Goal: Information Seeking & Learning: Learn about a topic

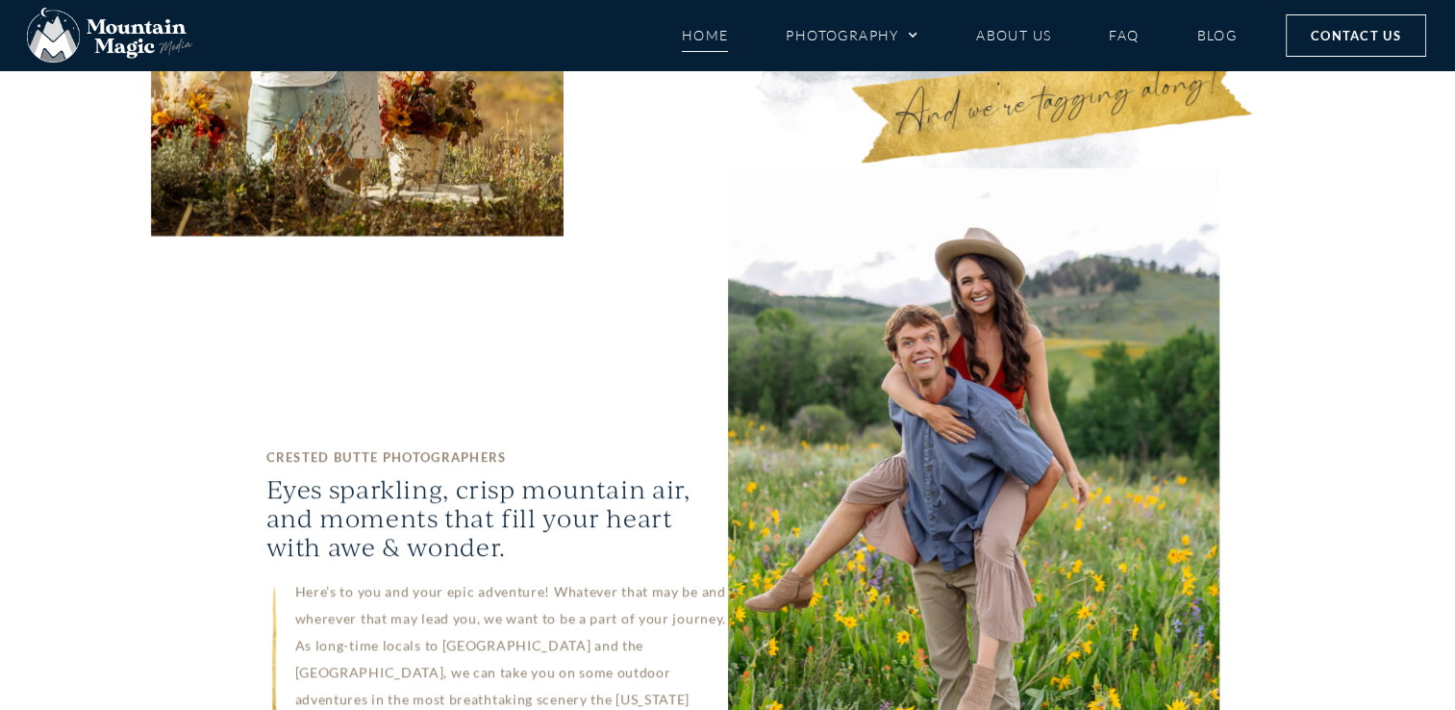
scroll to position [1073, 0]
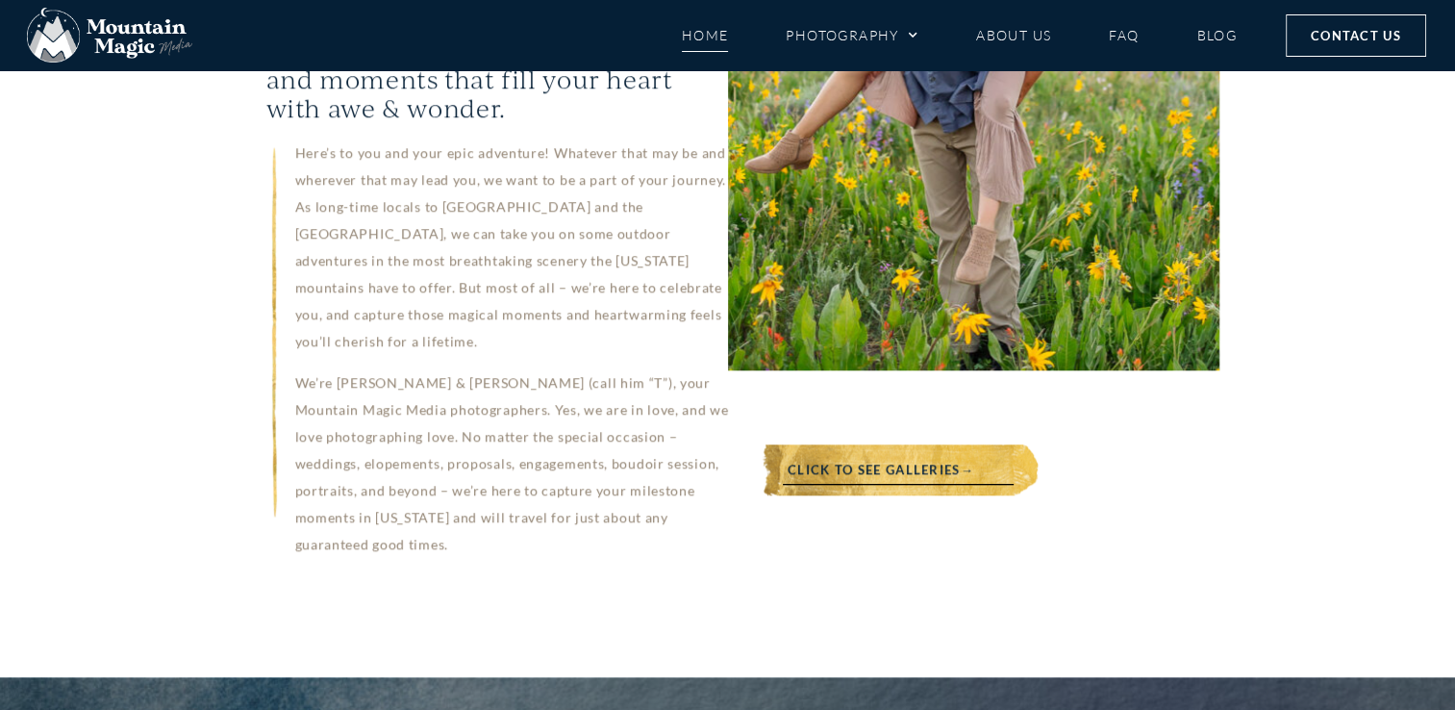
click at [876, 444] on link "Click to see galleries→" at bounding box center [881, 469] width 258 height 51
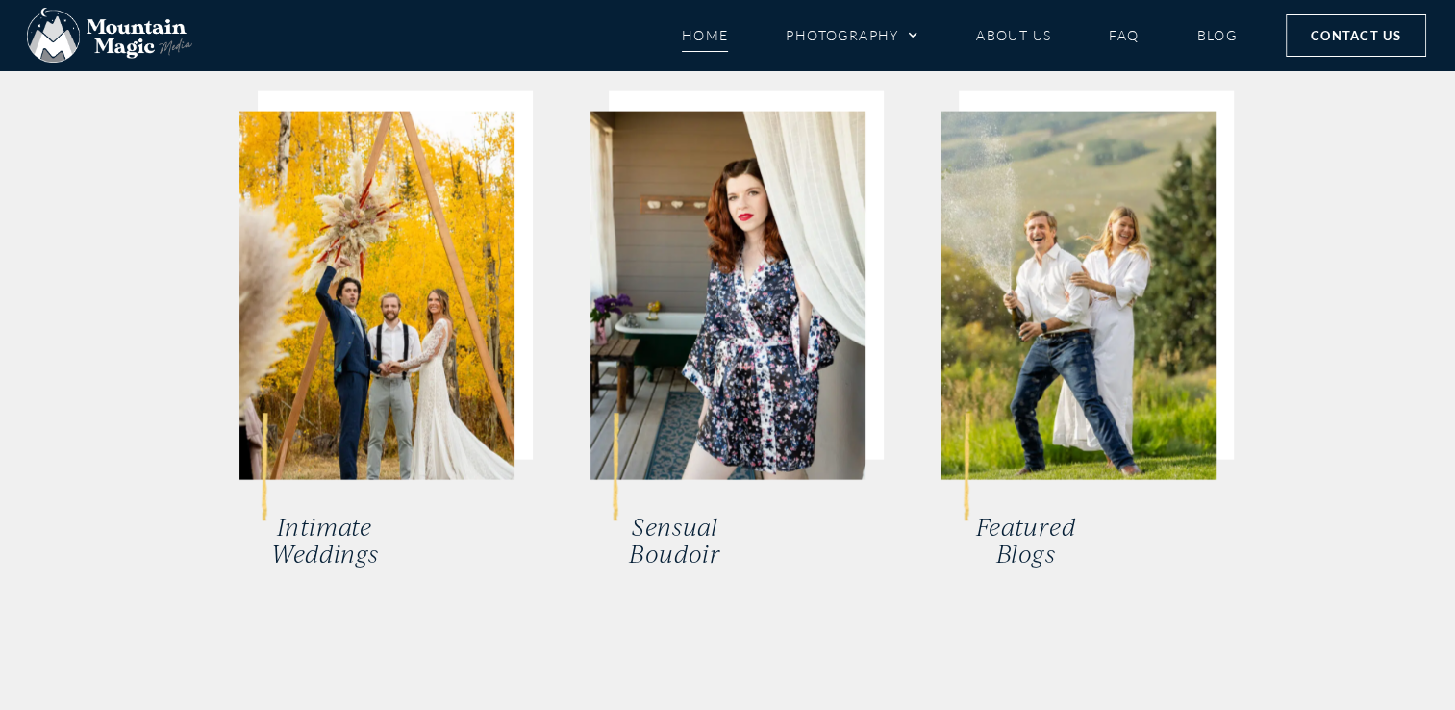
scroll to position [4182, 0]
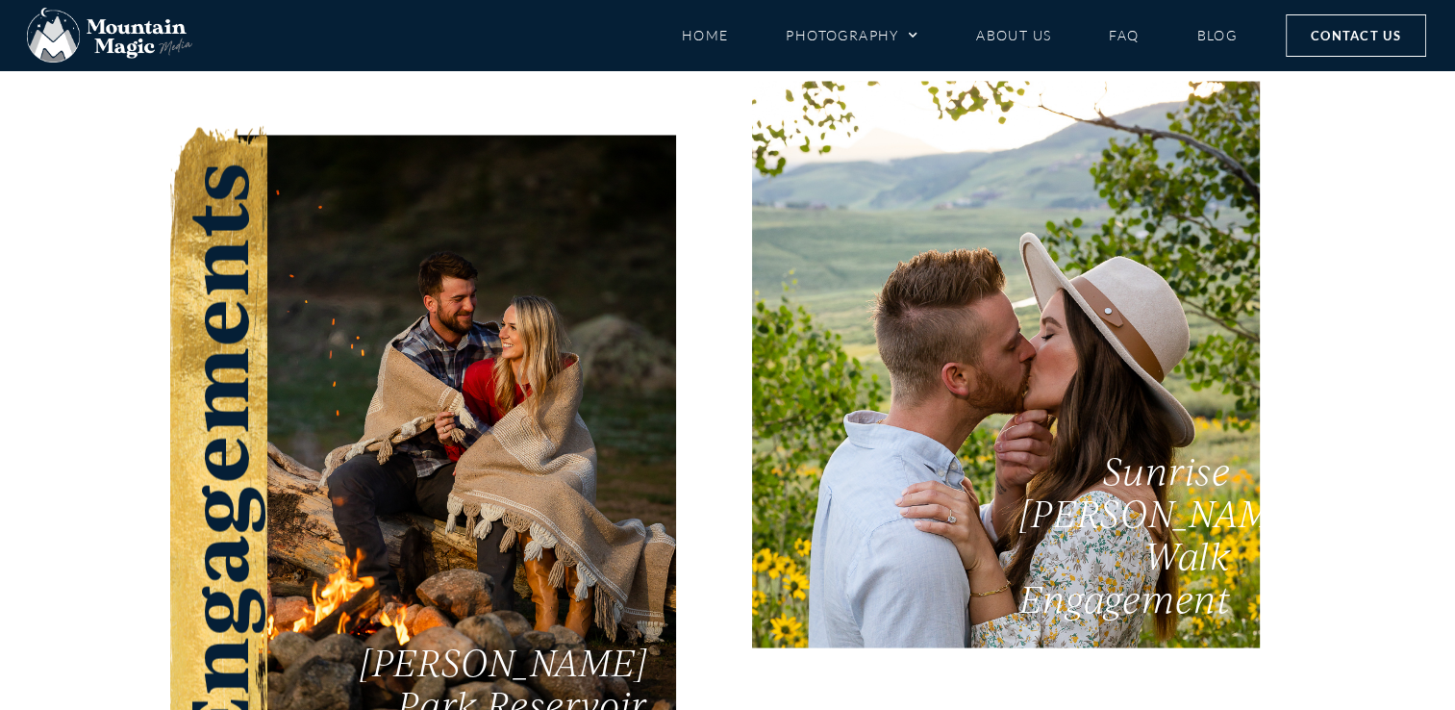
scroll to position [3452, 0]
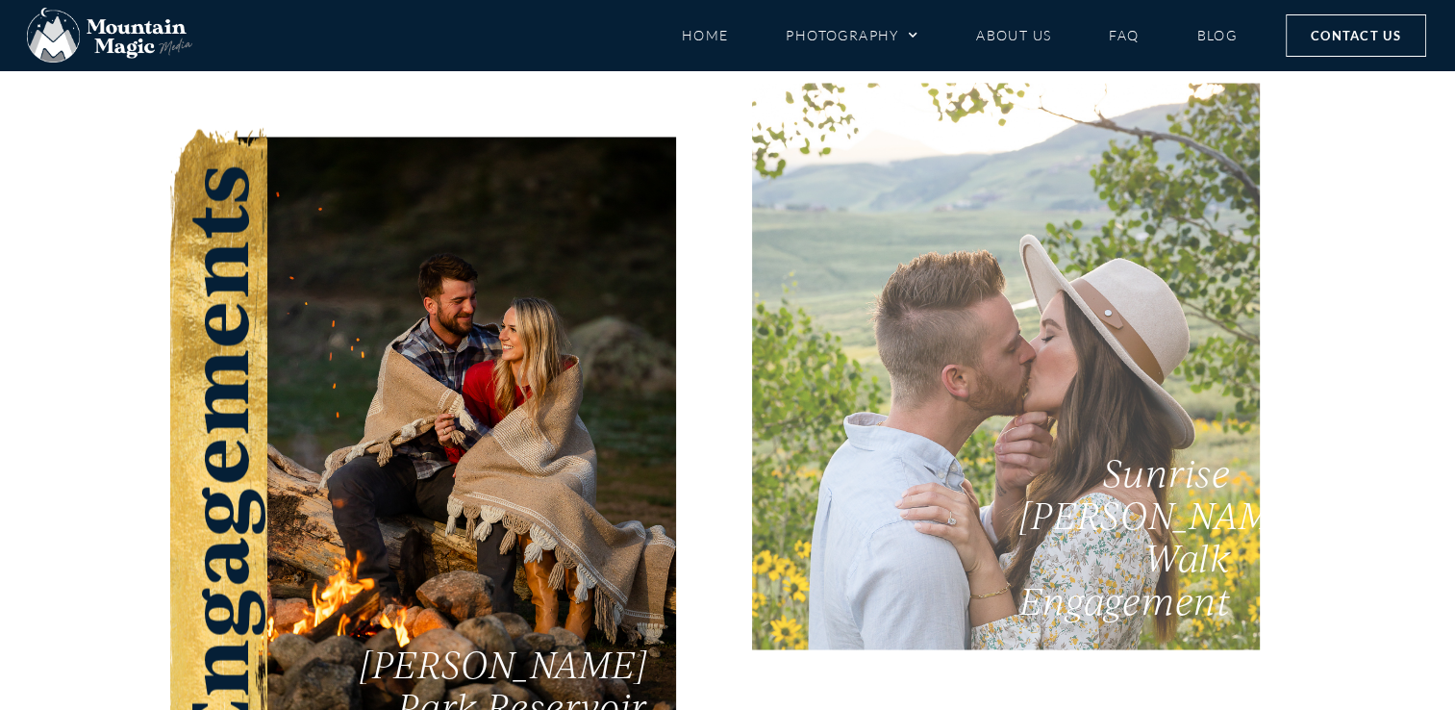
drag, startPoint x: 0, startPoint y: 0, endPoint x: 865, endPoint y: 395, distance: 951.3
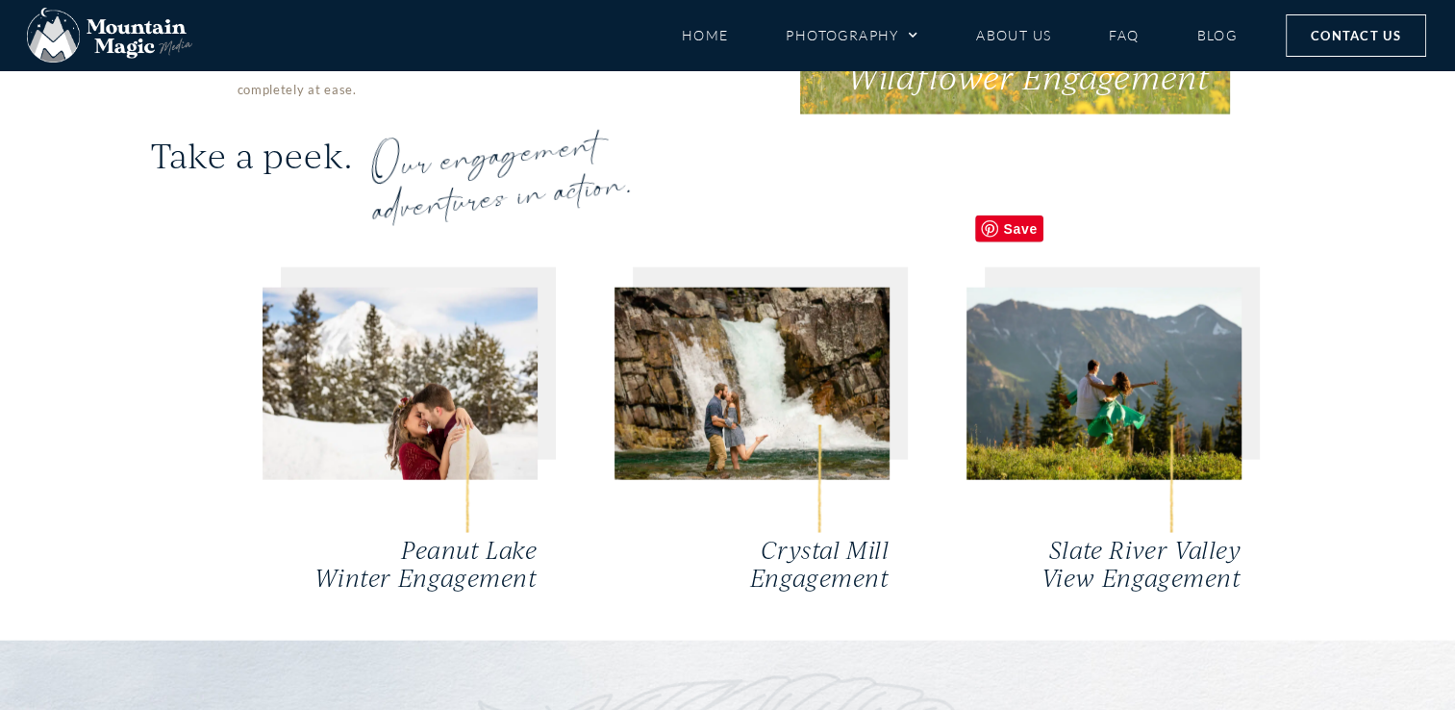
scroll to position [4402, 0]
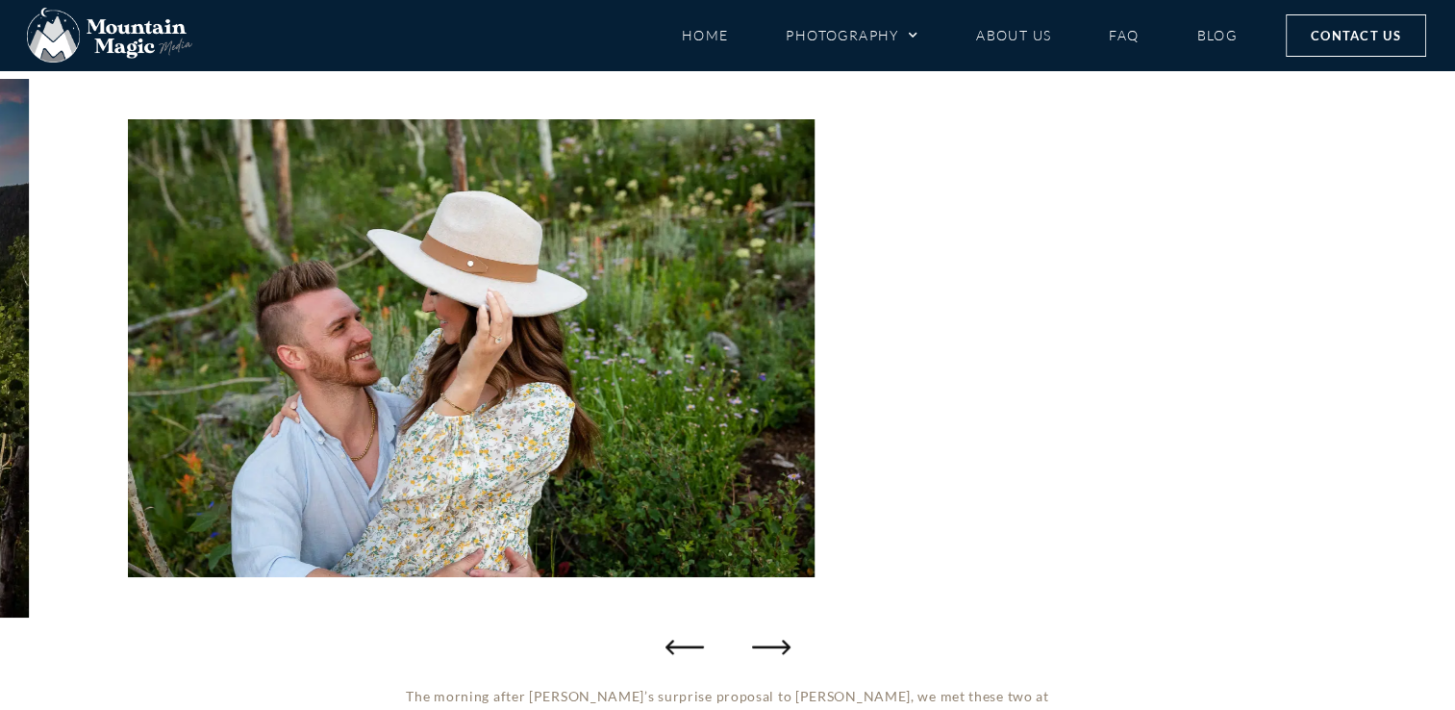
scroll to position [212, 0]
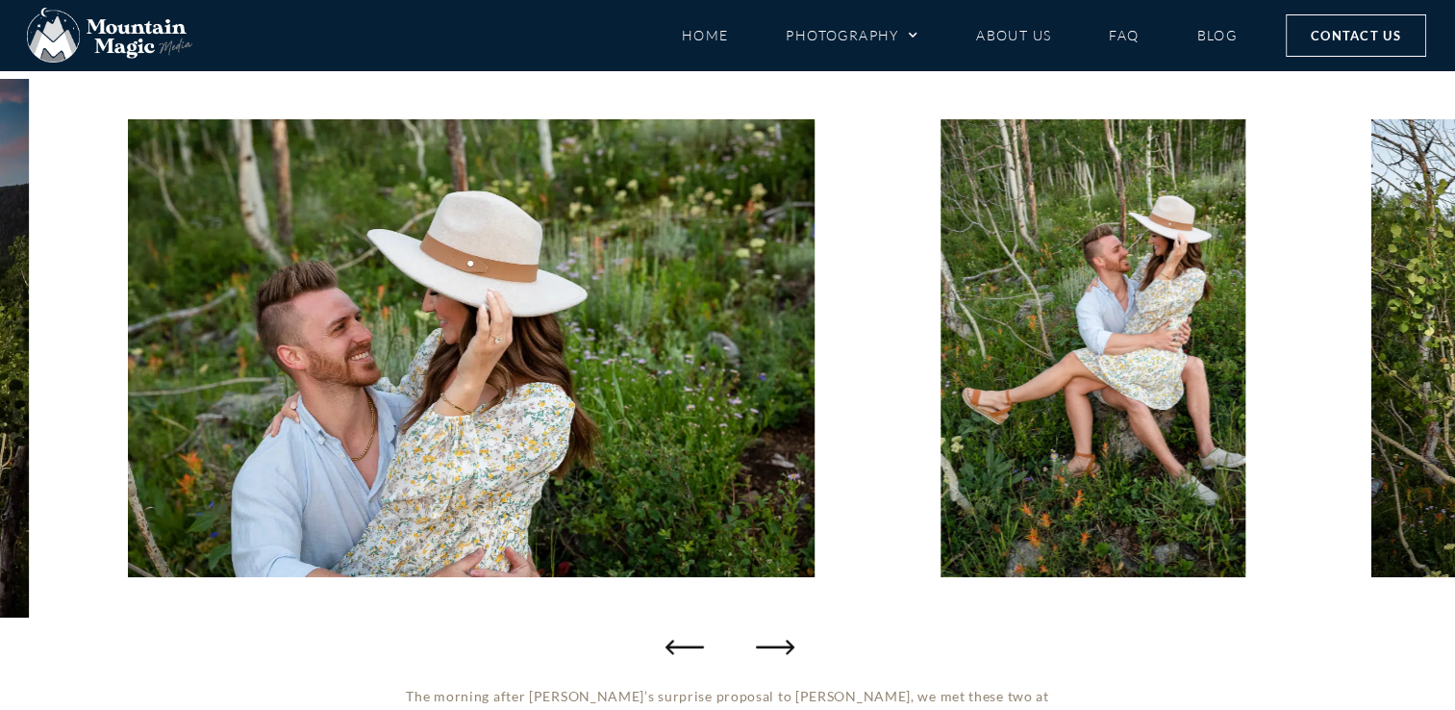
click at [786, 648] on icon "Next slide" at bounding box center [775, 646] width 38 height 38
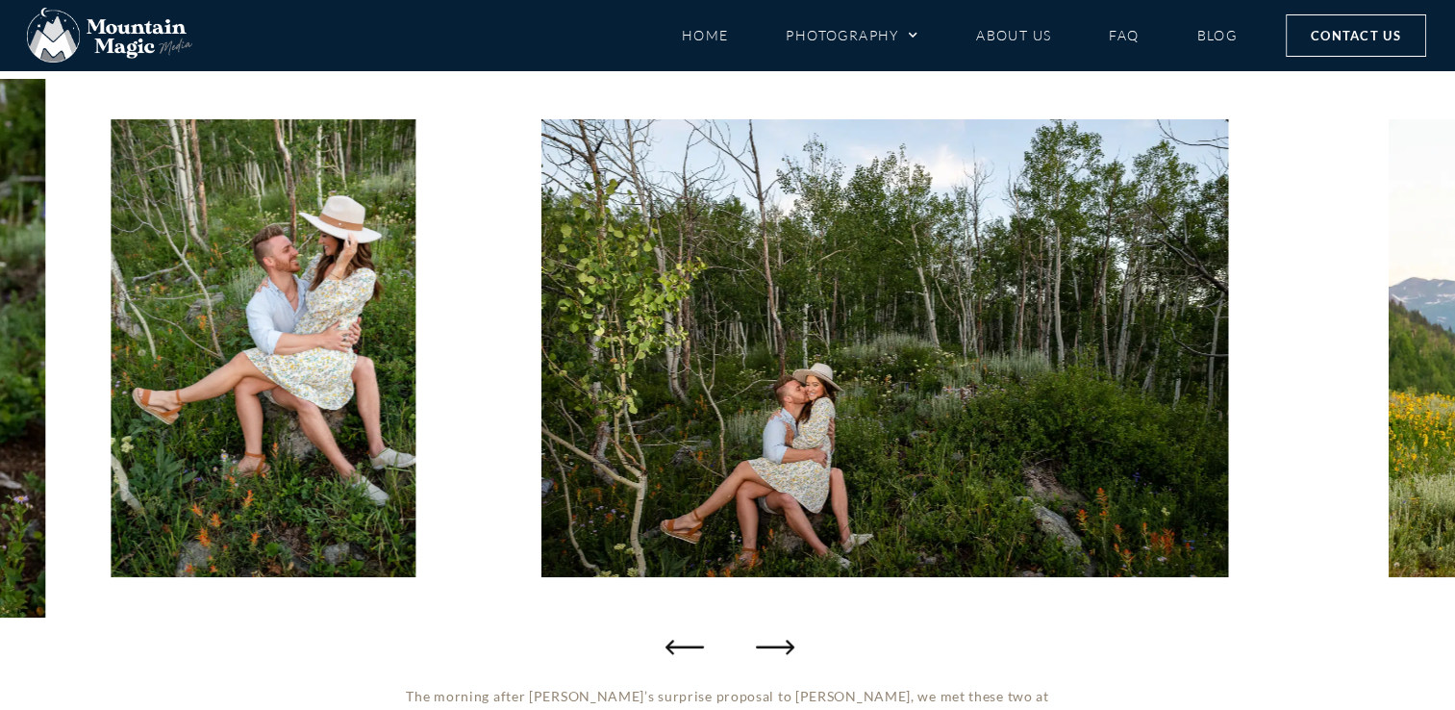
click at [786, 648] on icon "Next slide" at bounding box center [775, 646] width 38 height 38
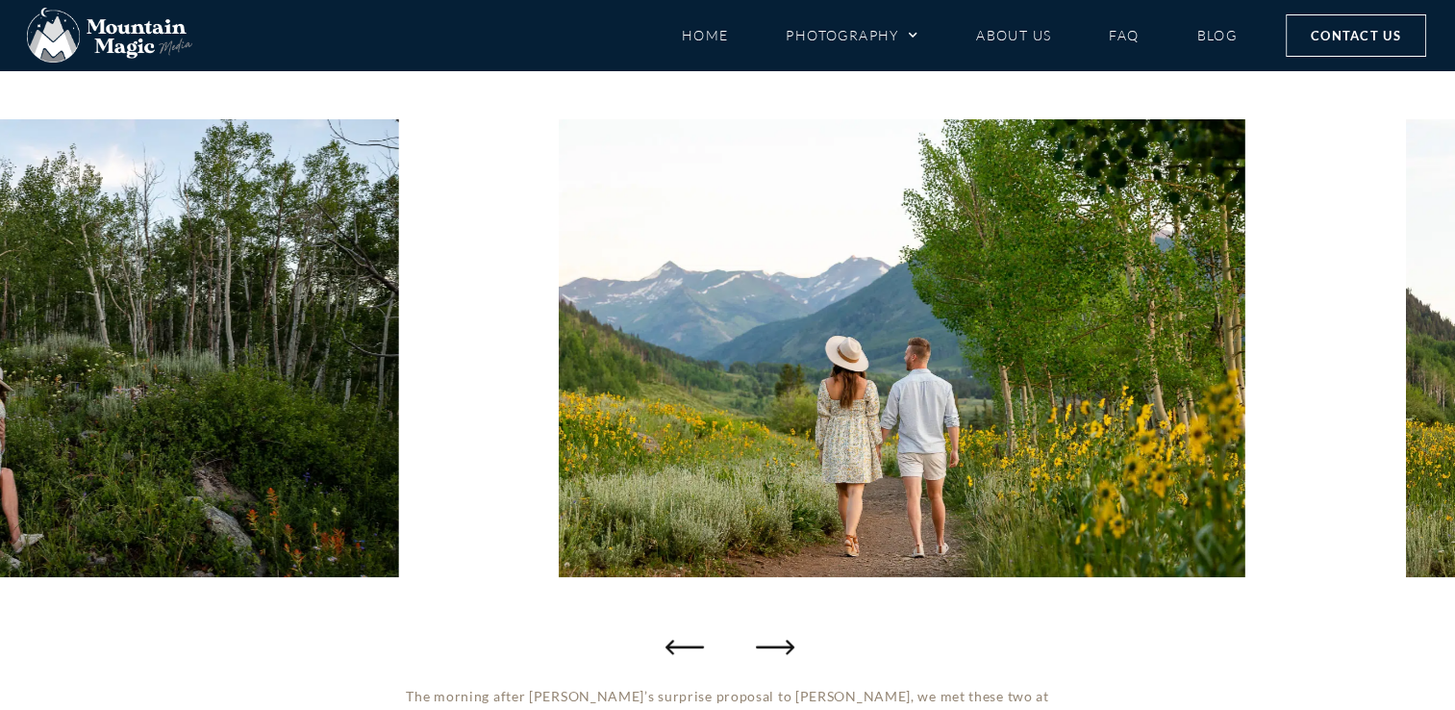
click at [786, 648] on icon "Next slide" at bounding box center [775, 646] width 38 height 38
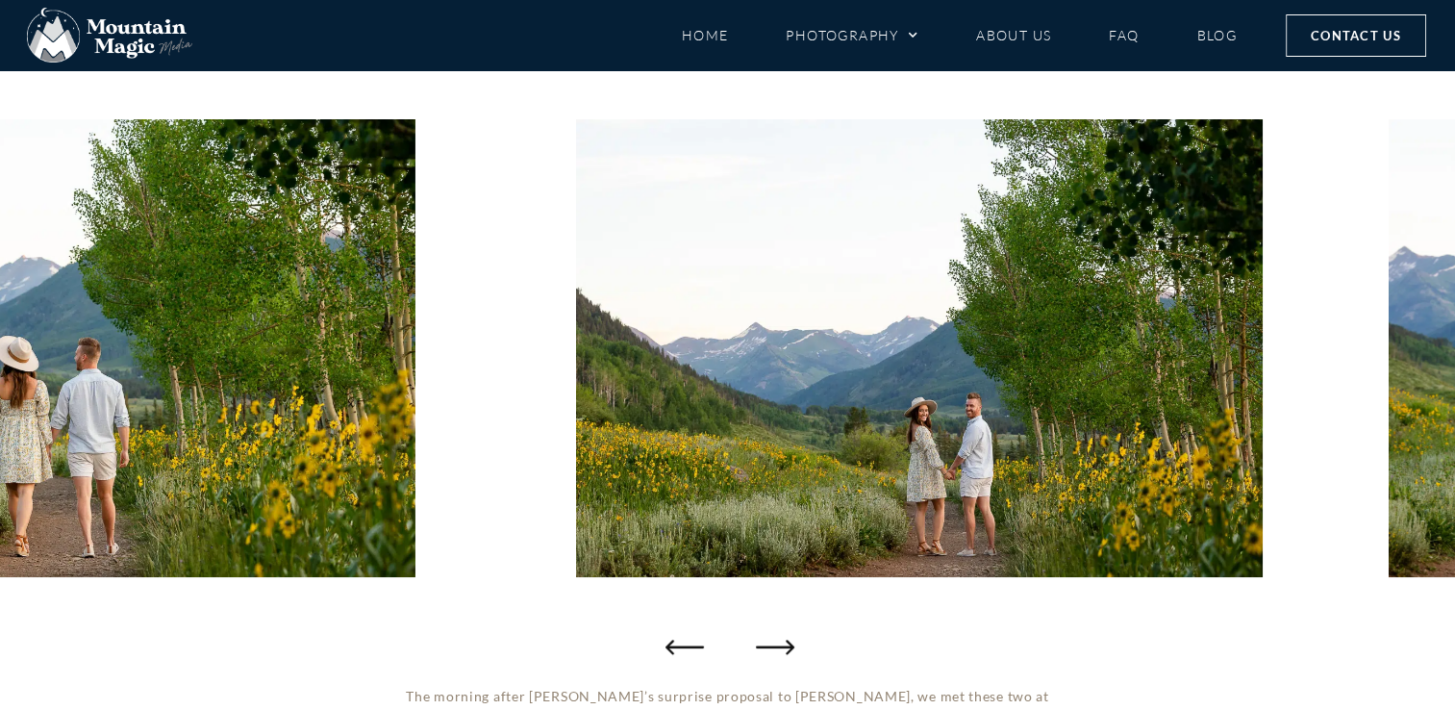
click at [786, 648] on icon "Next slide" at bounding box center [775, 646] width 38 height 38
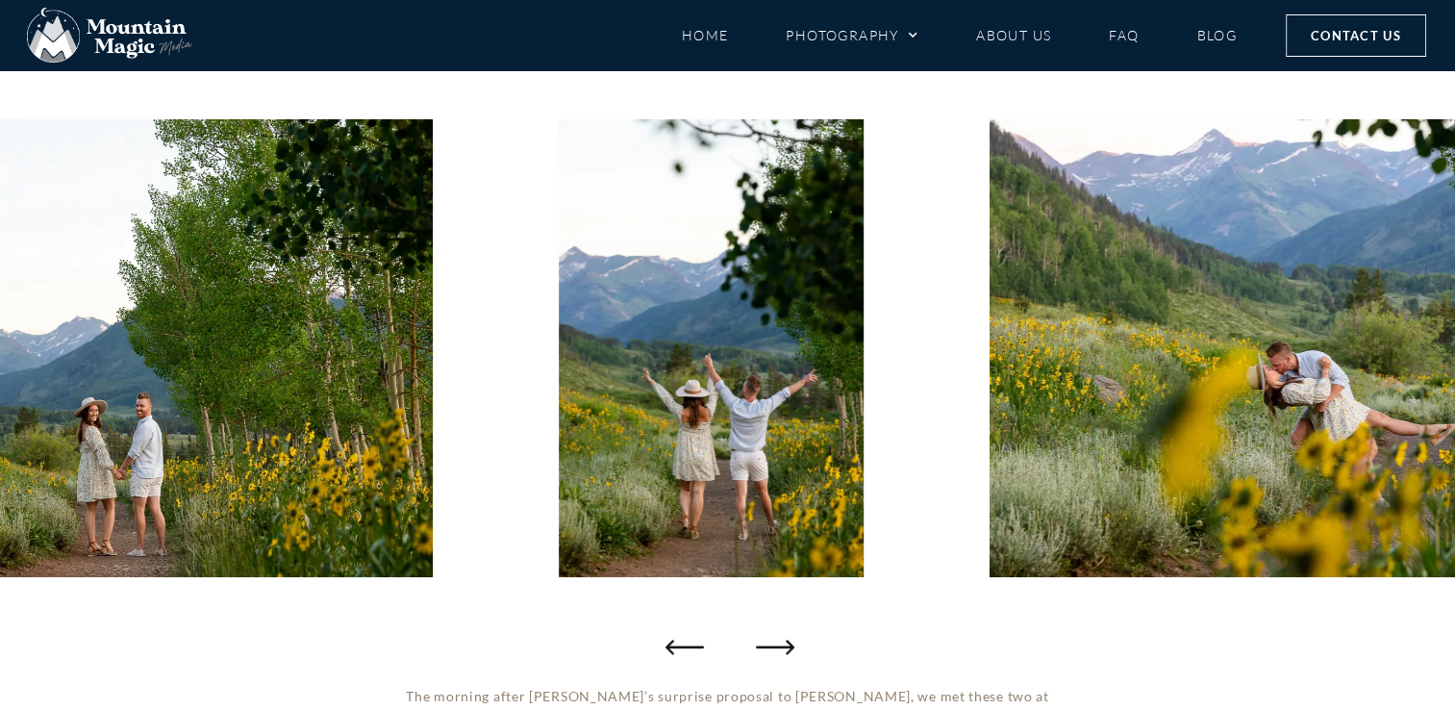
click at [786, 648] on icon "Next slide" at bounding box center [775, 646] width 38 height 38
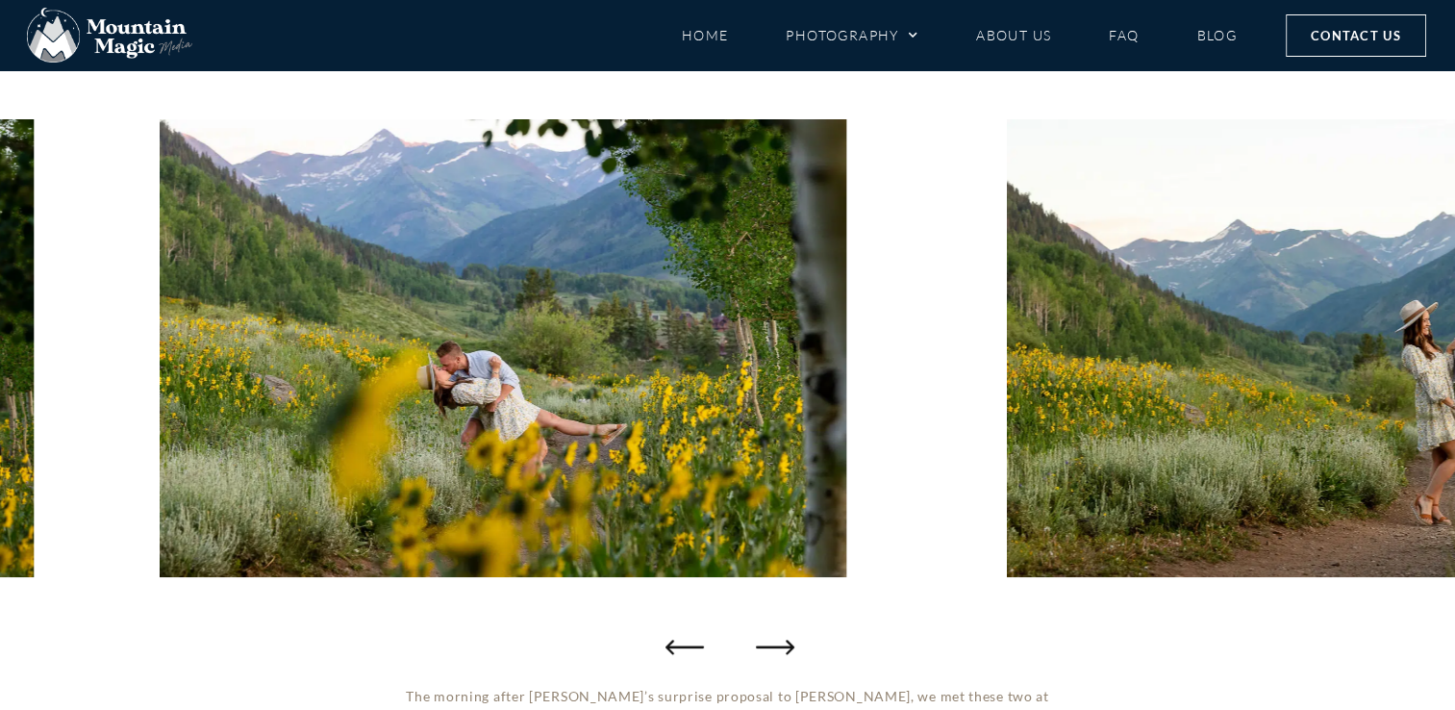
click at [786, 648] on icon "Next slide" at bounding box center [775, 646] width 38 height 38
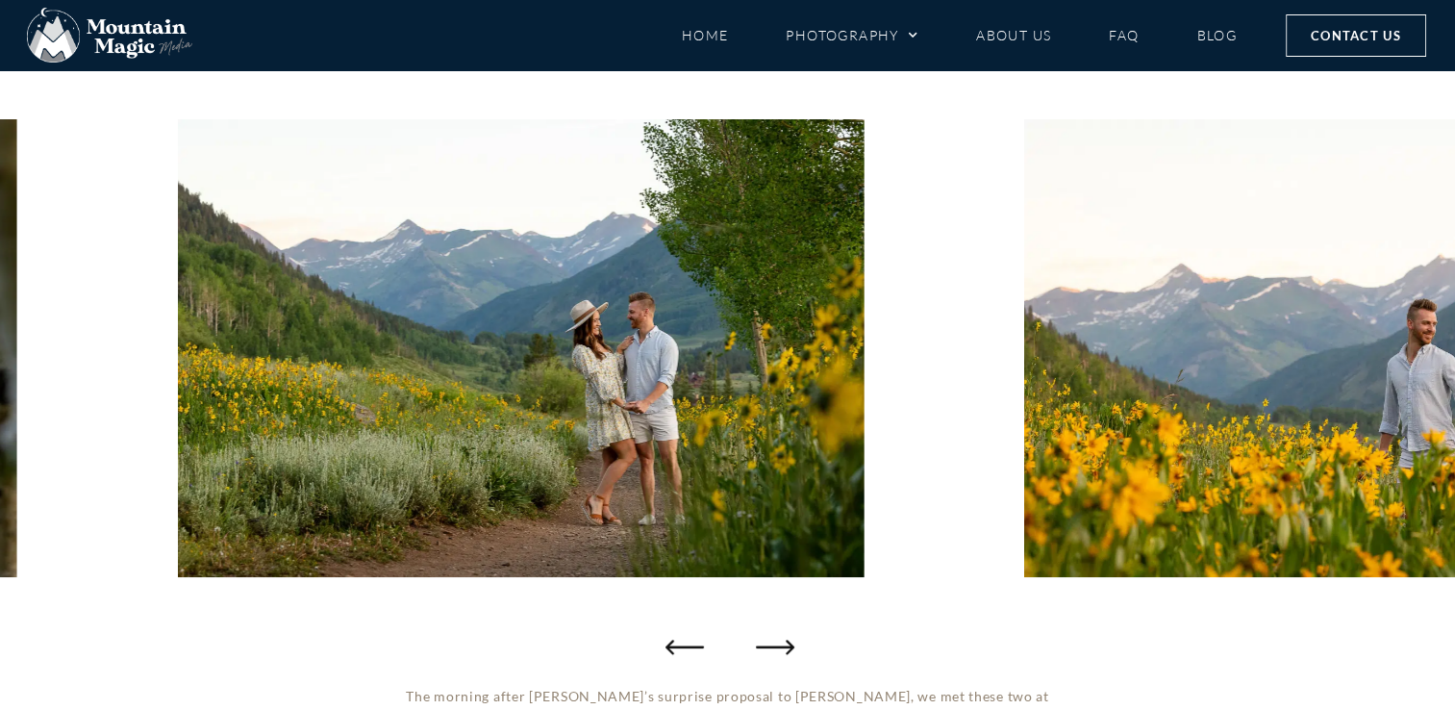
click at [786, 648] on icon "Next slide" at bounding box center [775, 646] width 38 height 38
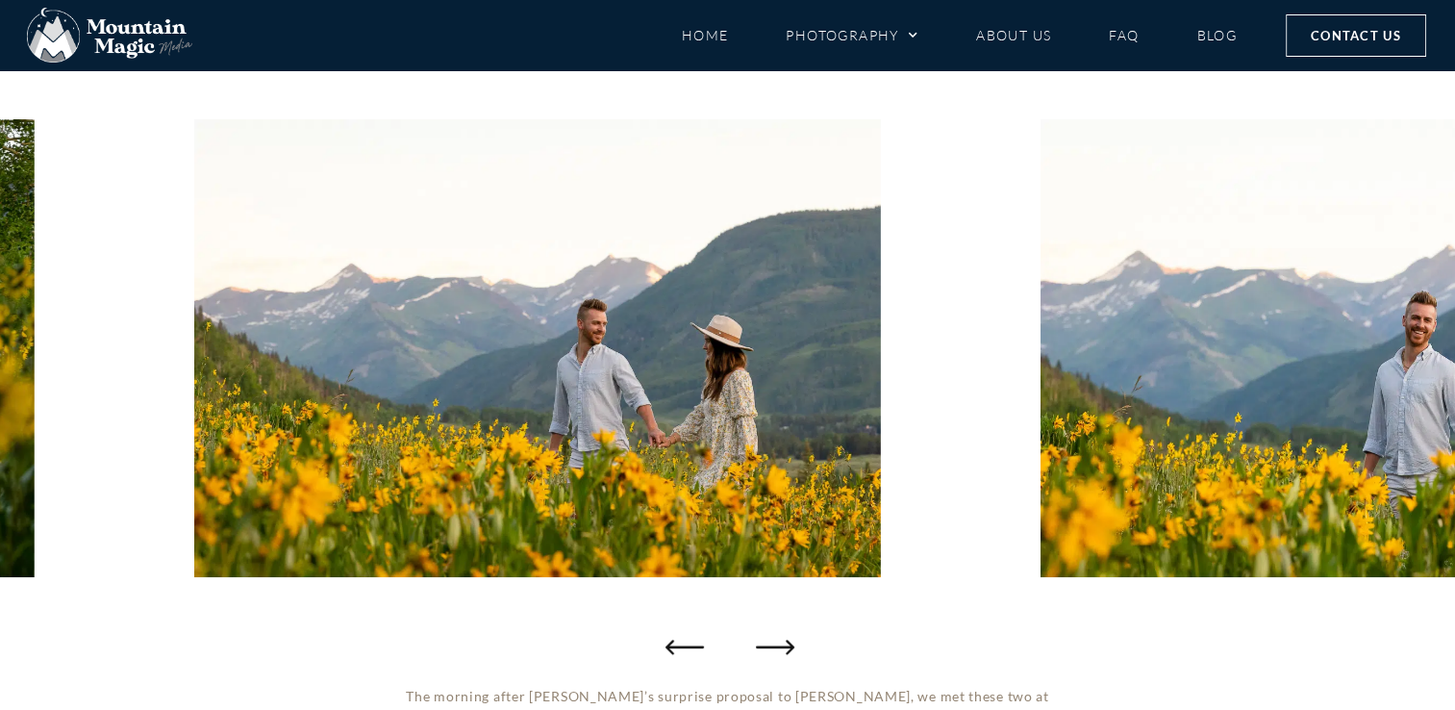
click at [786, 648] on icon "Next slide" at bounding box center [775, 646] width 38 height 38
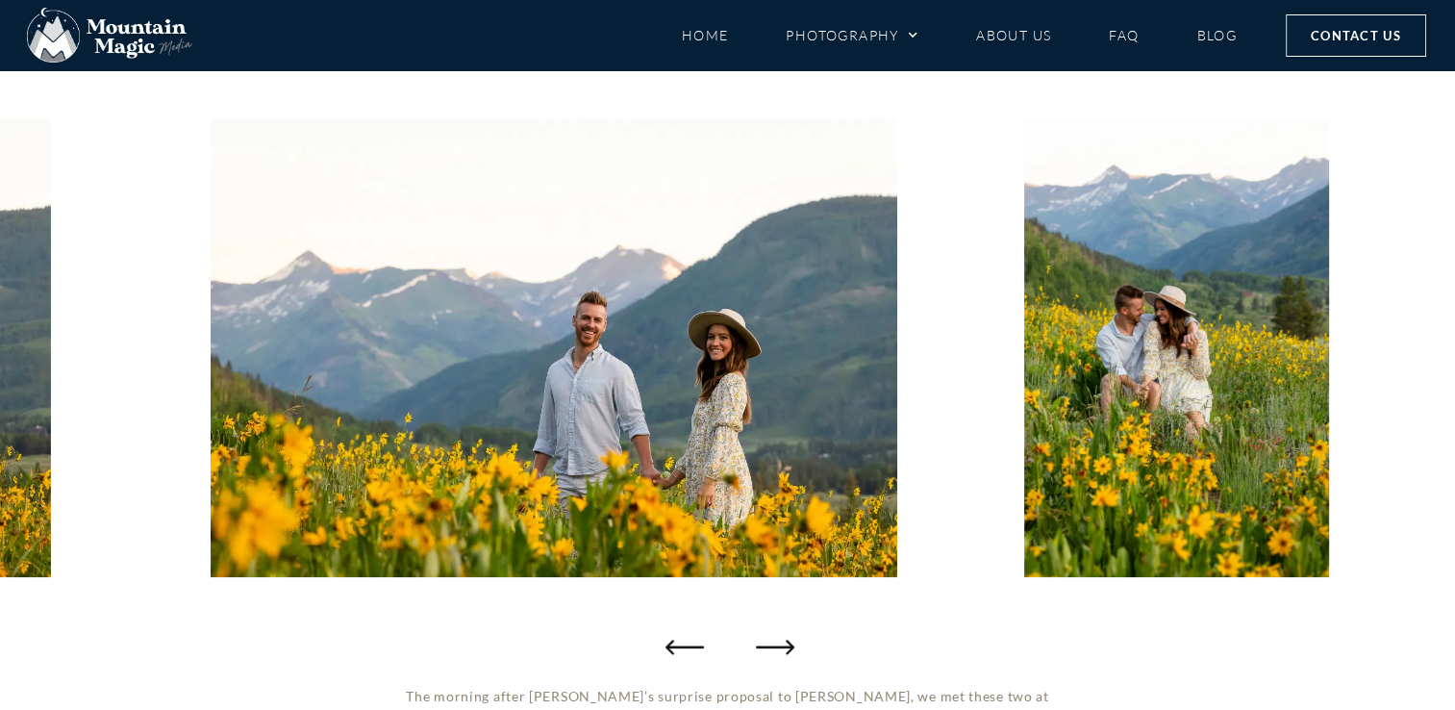
click at [786, 648] on icon "Next slide" at bounding box center [775, 646] width 38 height 38
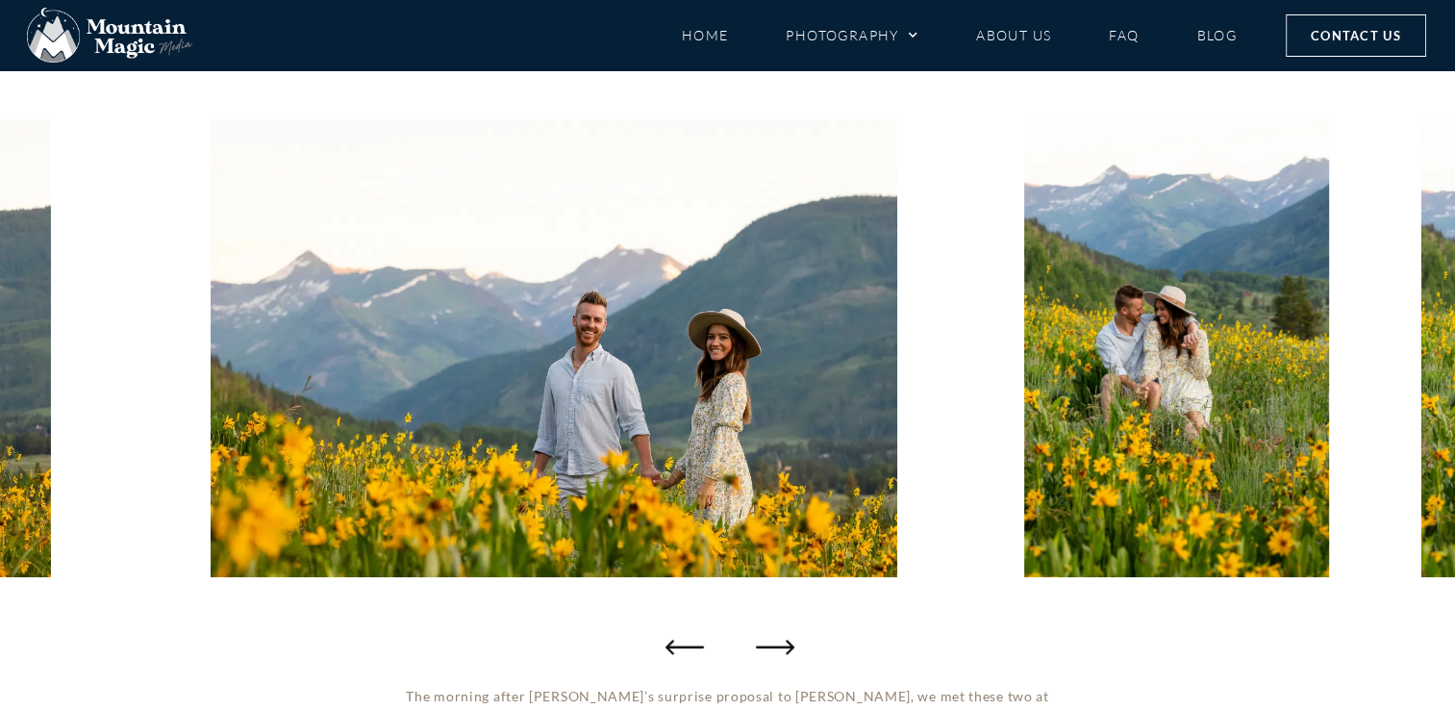
click at [786, 648] on icon "Next slide" at bounding box center [775, 646] width 38 height 38
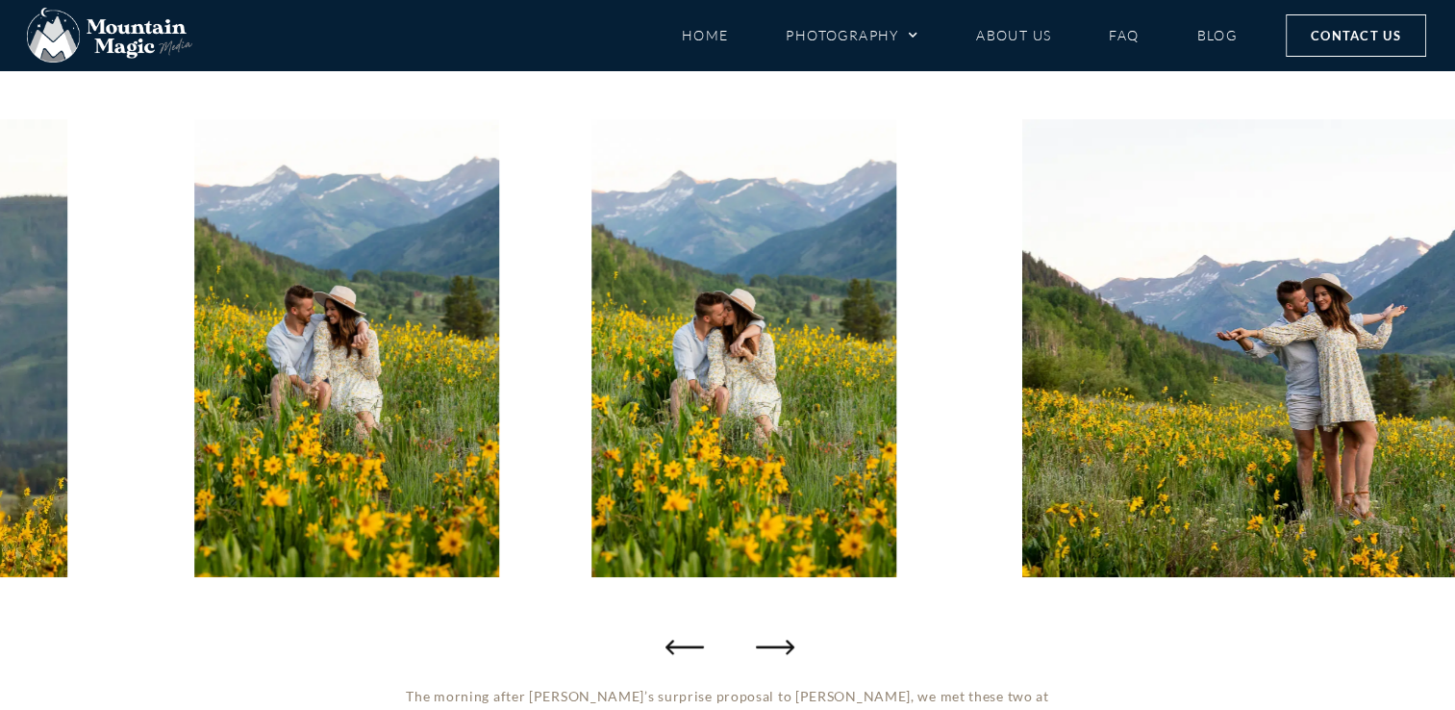
click at [787, 648] on icon "Next slide" at bounding box center [775, 646] width 38 height 38
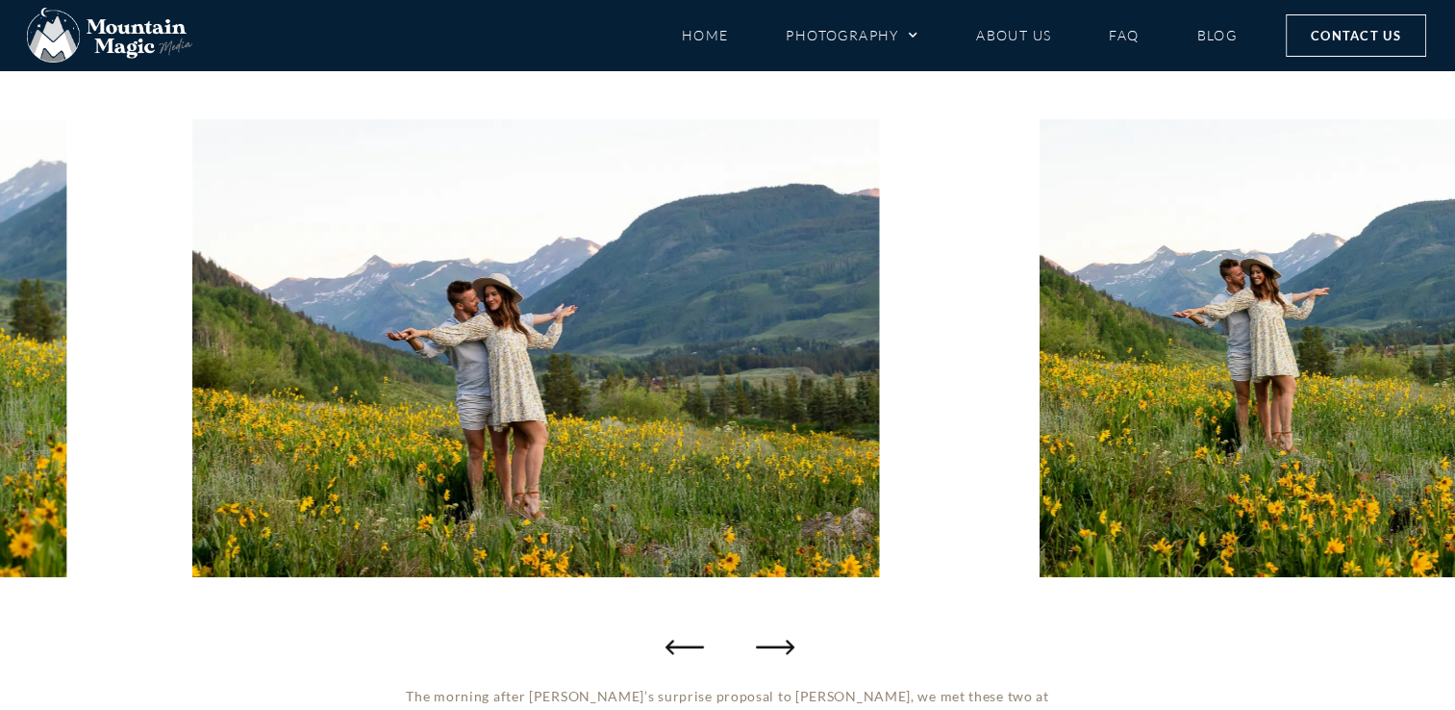
click at [787, 648] on icon "Next slide" at bounding box center [775, 646] width 38 height 38
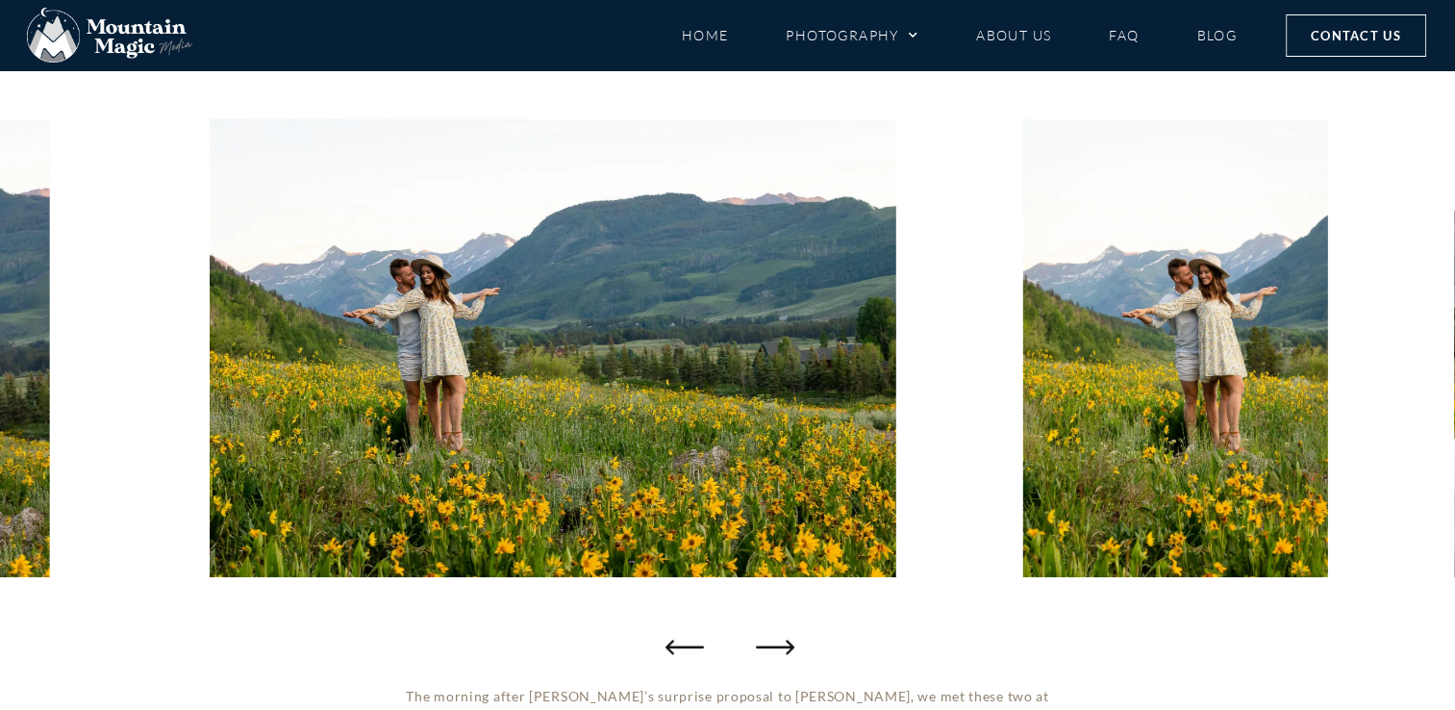
click at [787, 648] on icon "Next slide" at bounding box center [775, 646] width 38 height 38
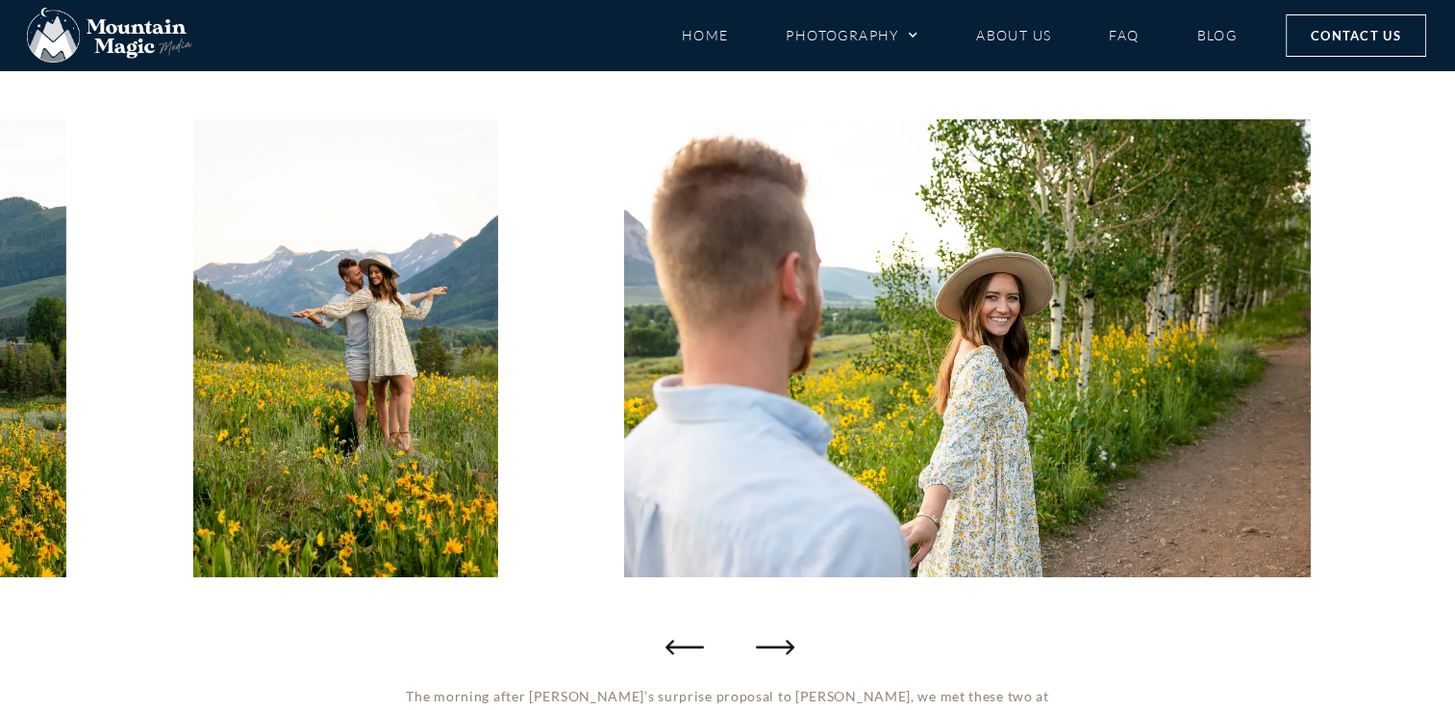
click at [787, 648] on icon "Next slide" at bounding box center [775, 646] width 38 height 38
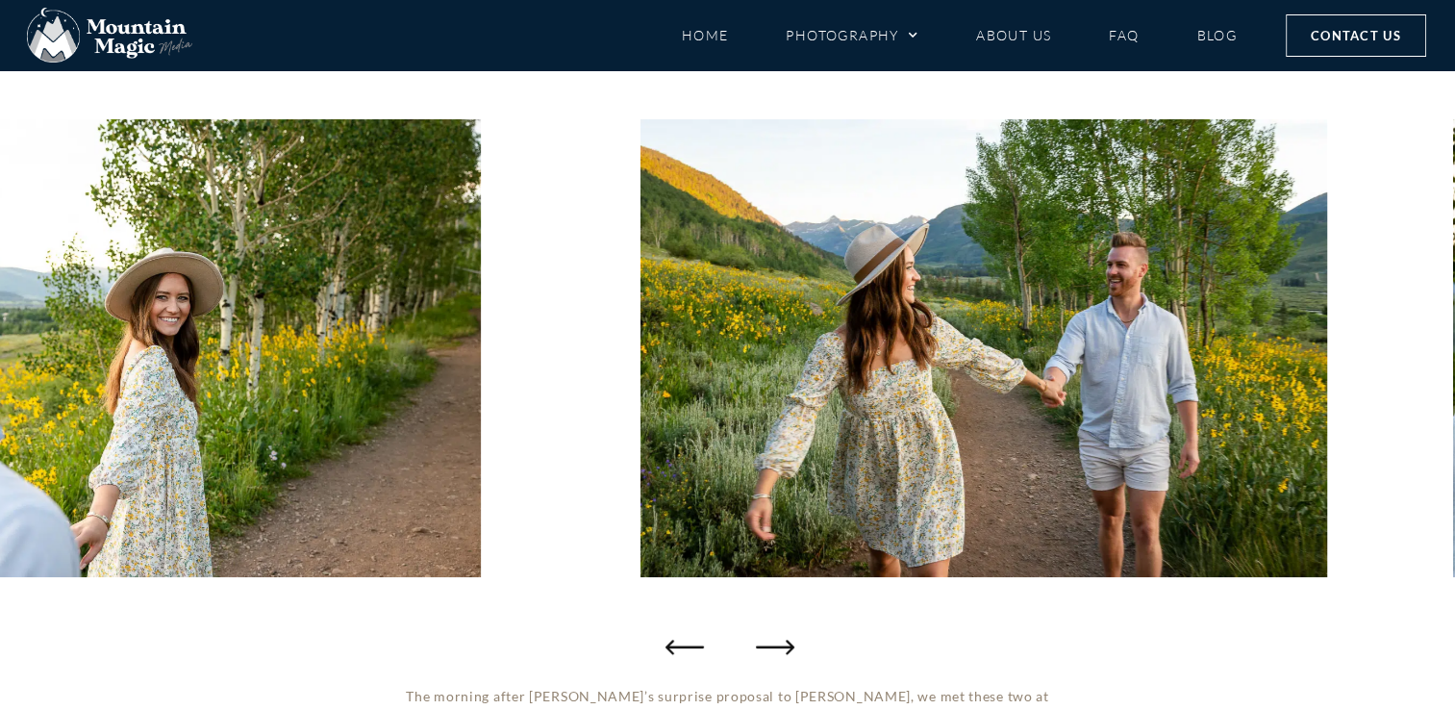
click at [787, 648] on icon "Next slide" at bounding box center [775, 646] width 38 height 38
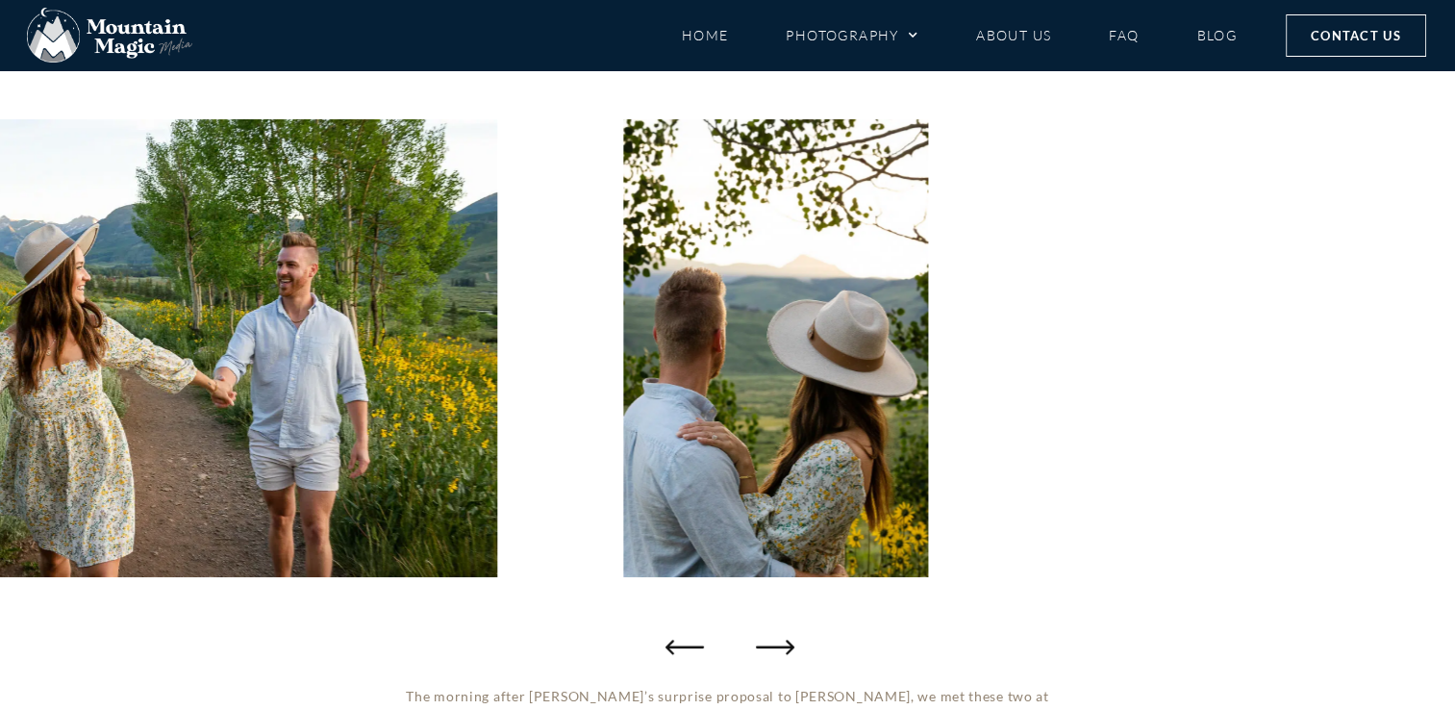
click at [787, 648] on icon "Next slide" at bounding box center [775, 646] width 38 height 38
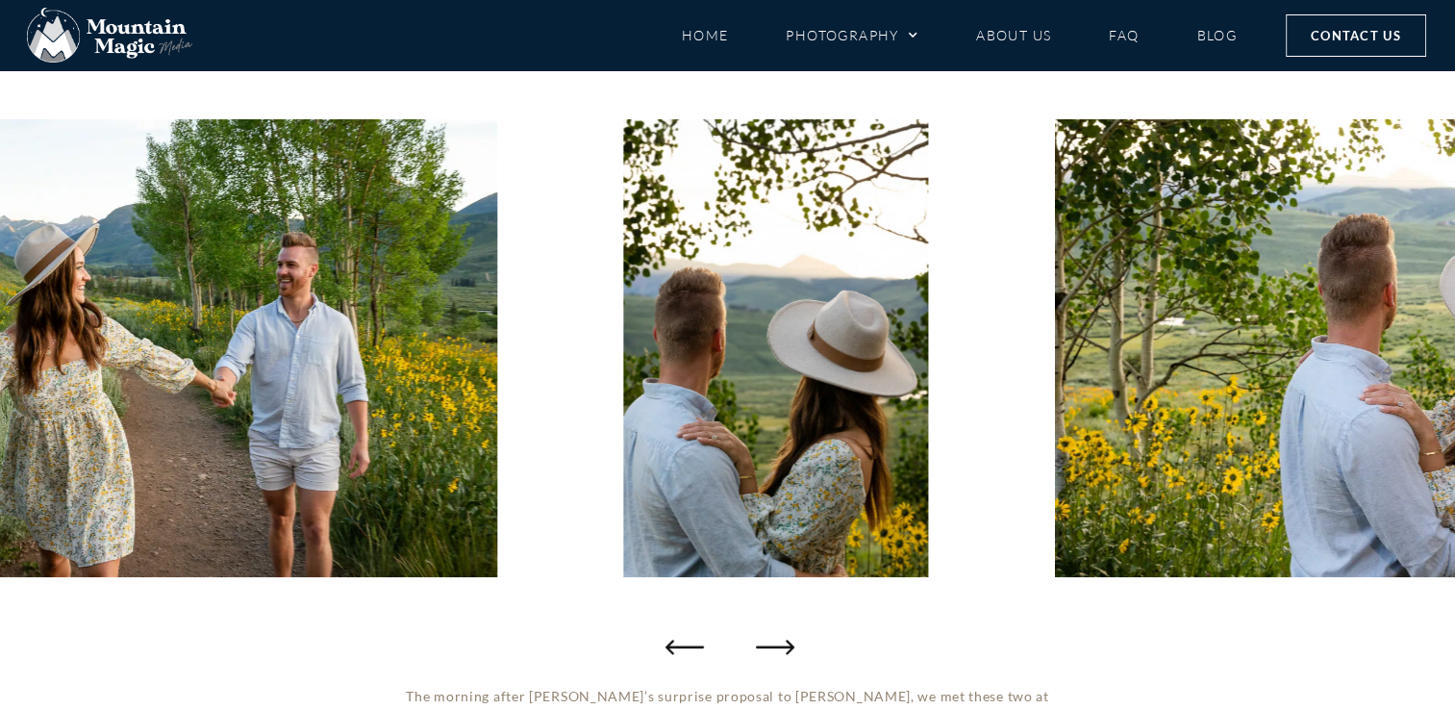
click at [787, 648] on icon "Next slide" at bounding box center [775, 646] width 38 height 38
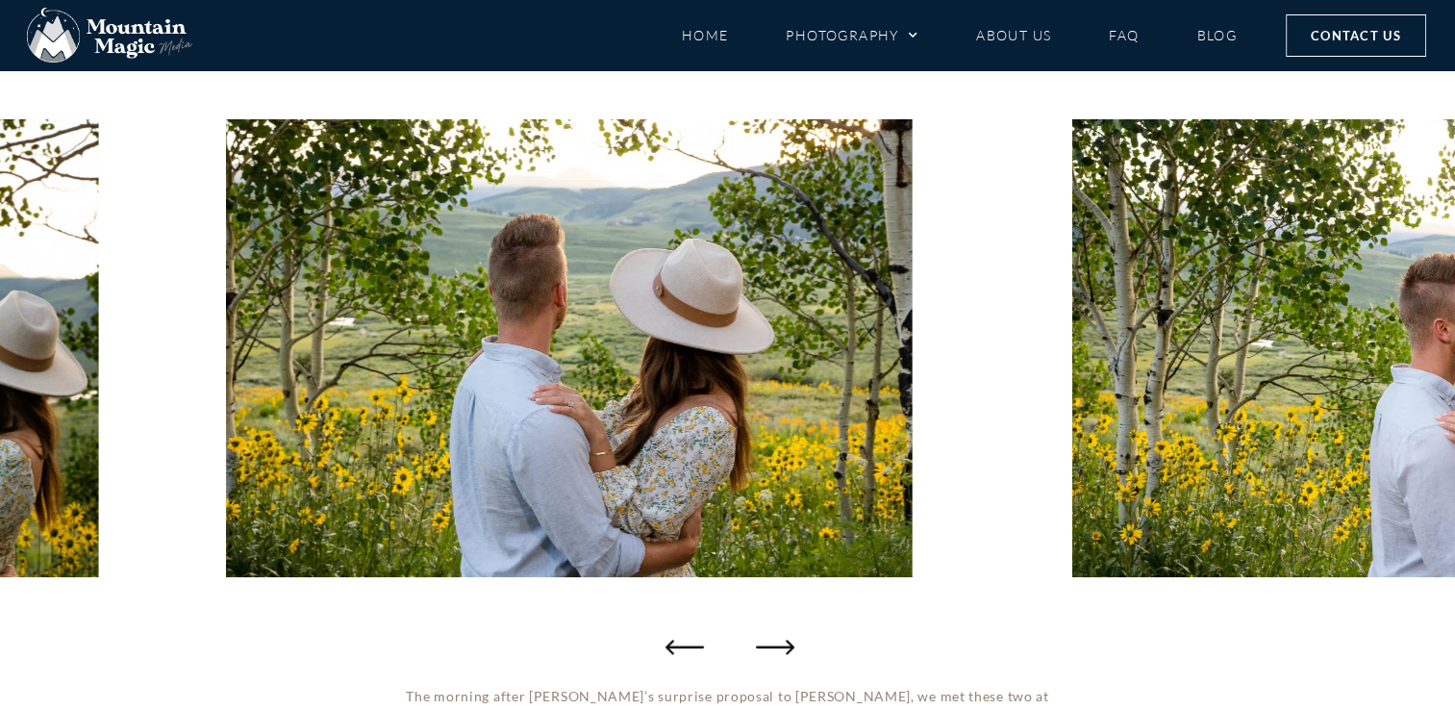
click at [787, 648] on icon "Next slide" at bounding box center [775, 646] width 38 height 38
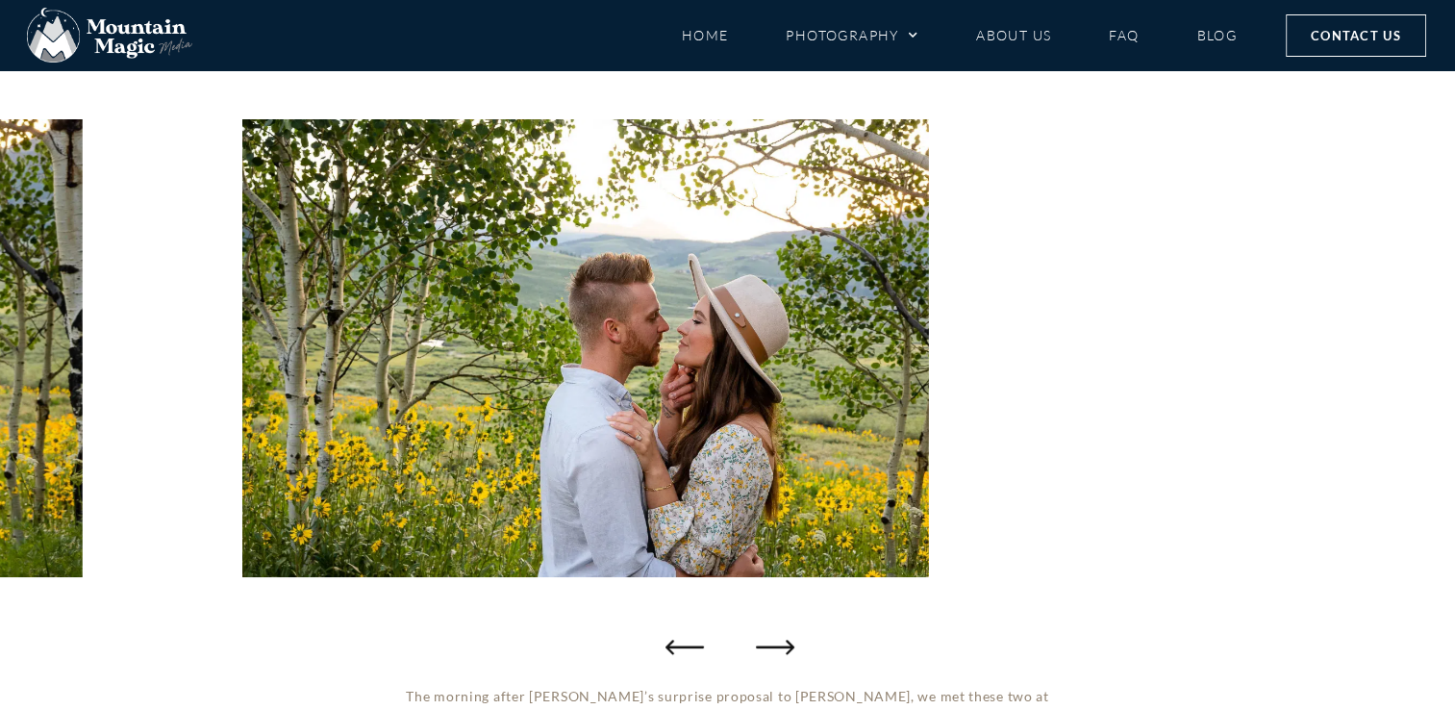
click at [787, 648] on icon "Next slide" at bounding box center [775, 646] width 38 height 38
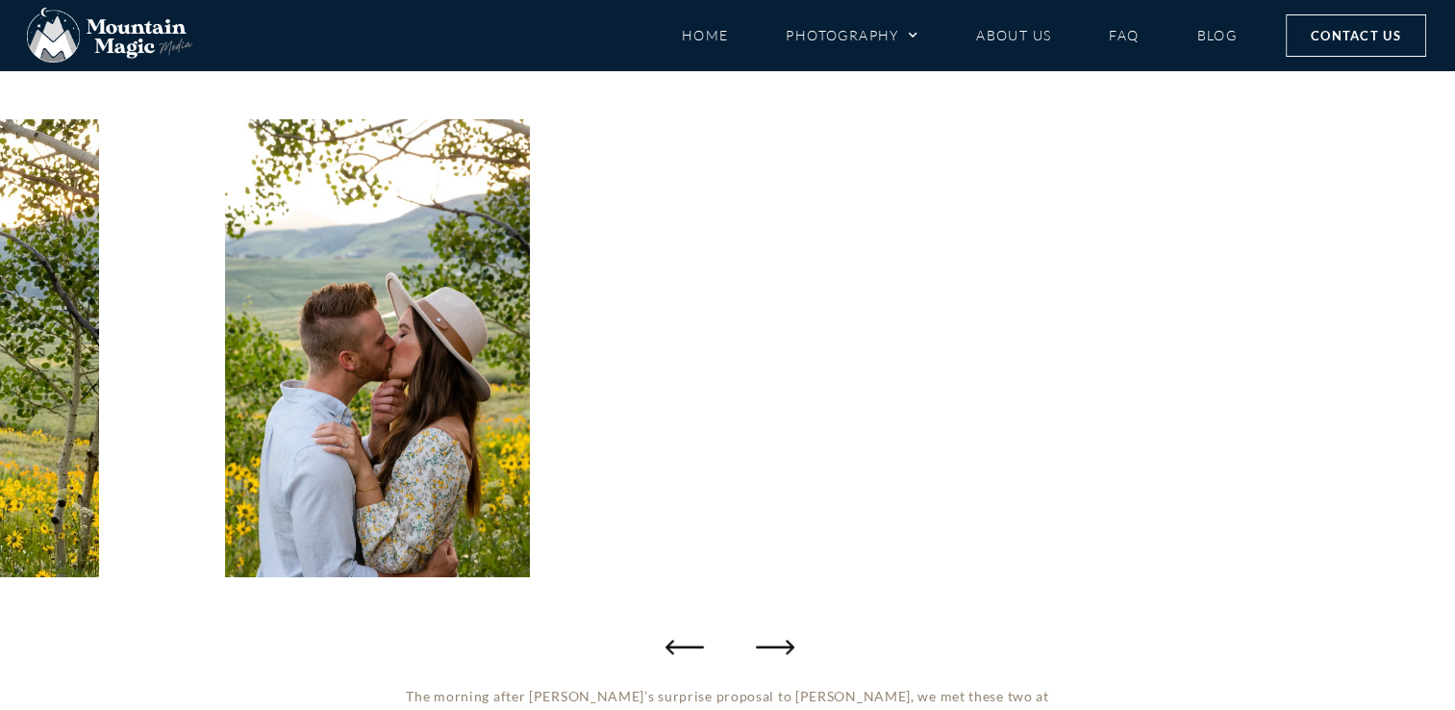
click at [787, 648] on icon "Next slide" at bounding box center [775, 646] width 38 height 38
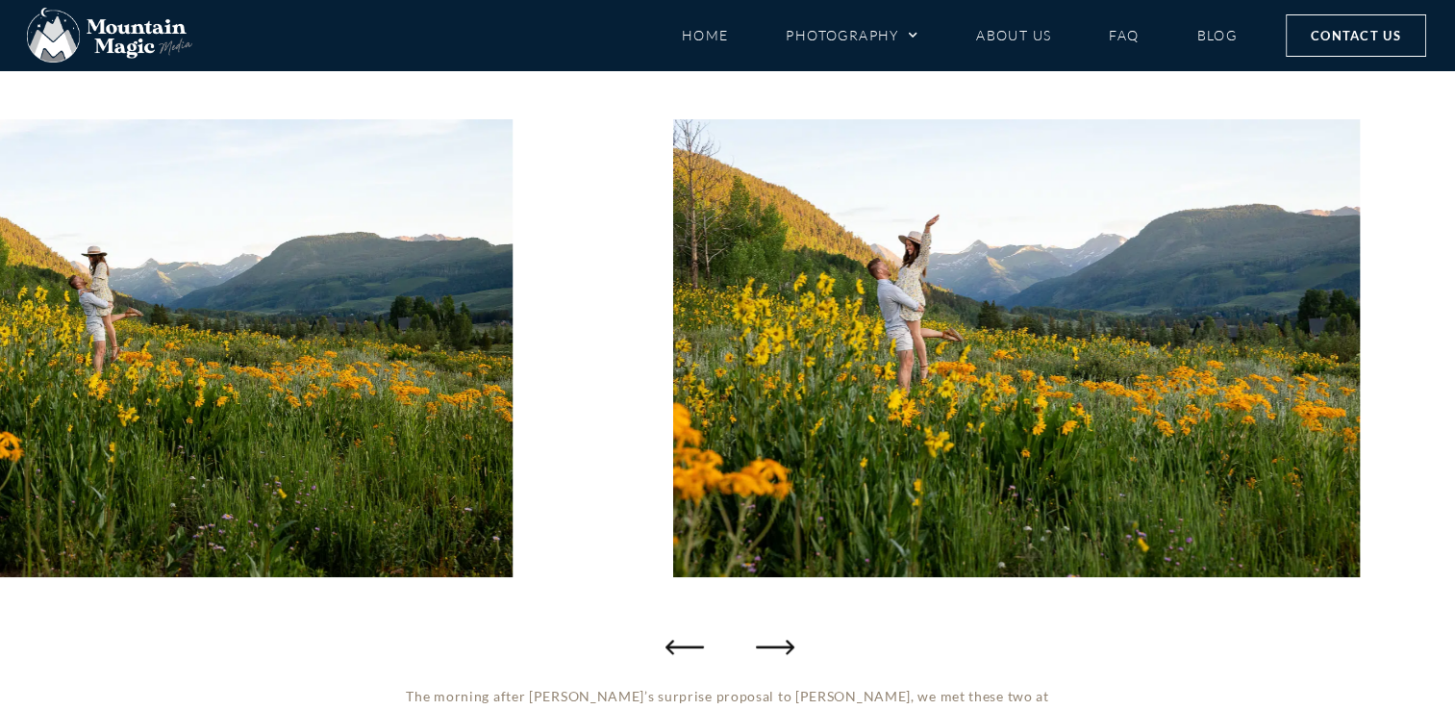
click at [787, 648] on icon "Next slide" at bounding box center [775, 646] width 38 height 38
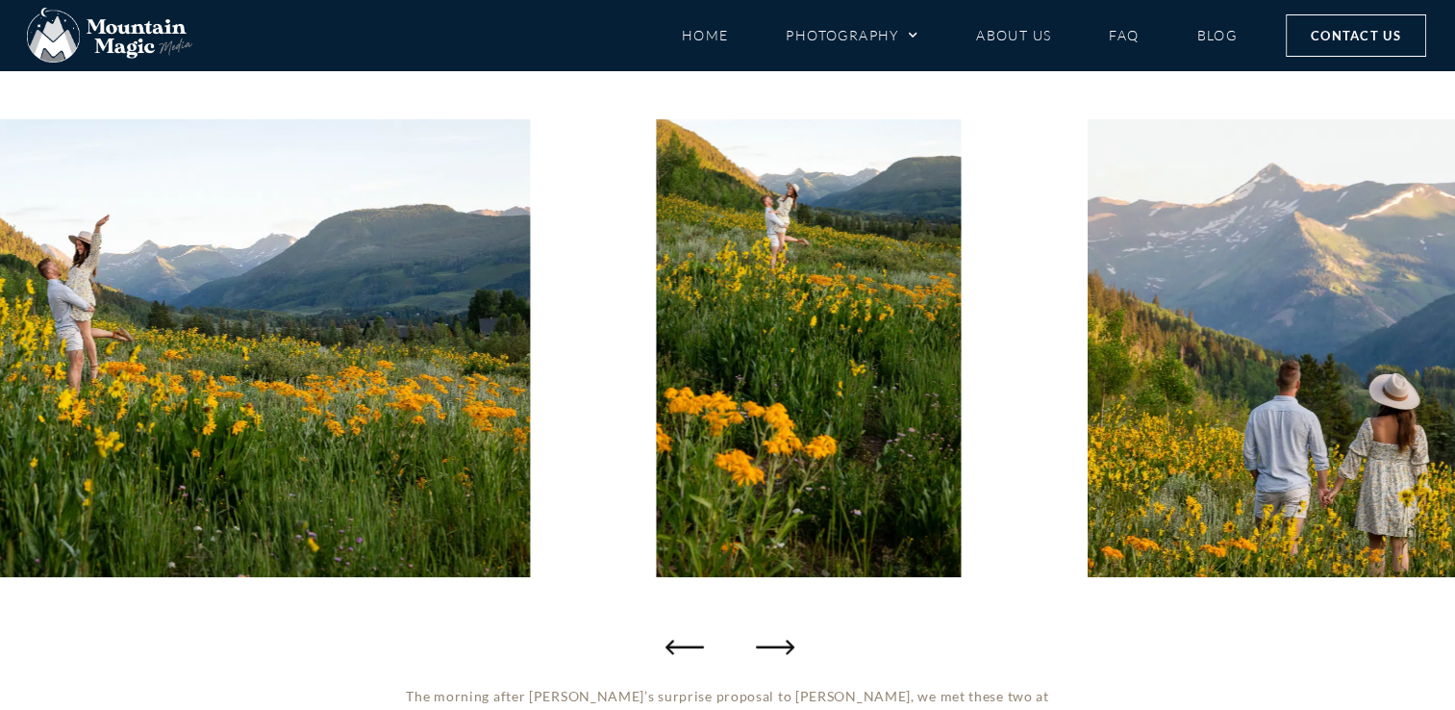
click at [787, 648] on icon "Next slide" at bounding box center [775, 646] width 38 height 38
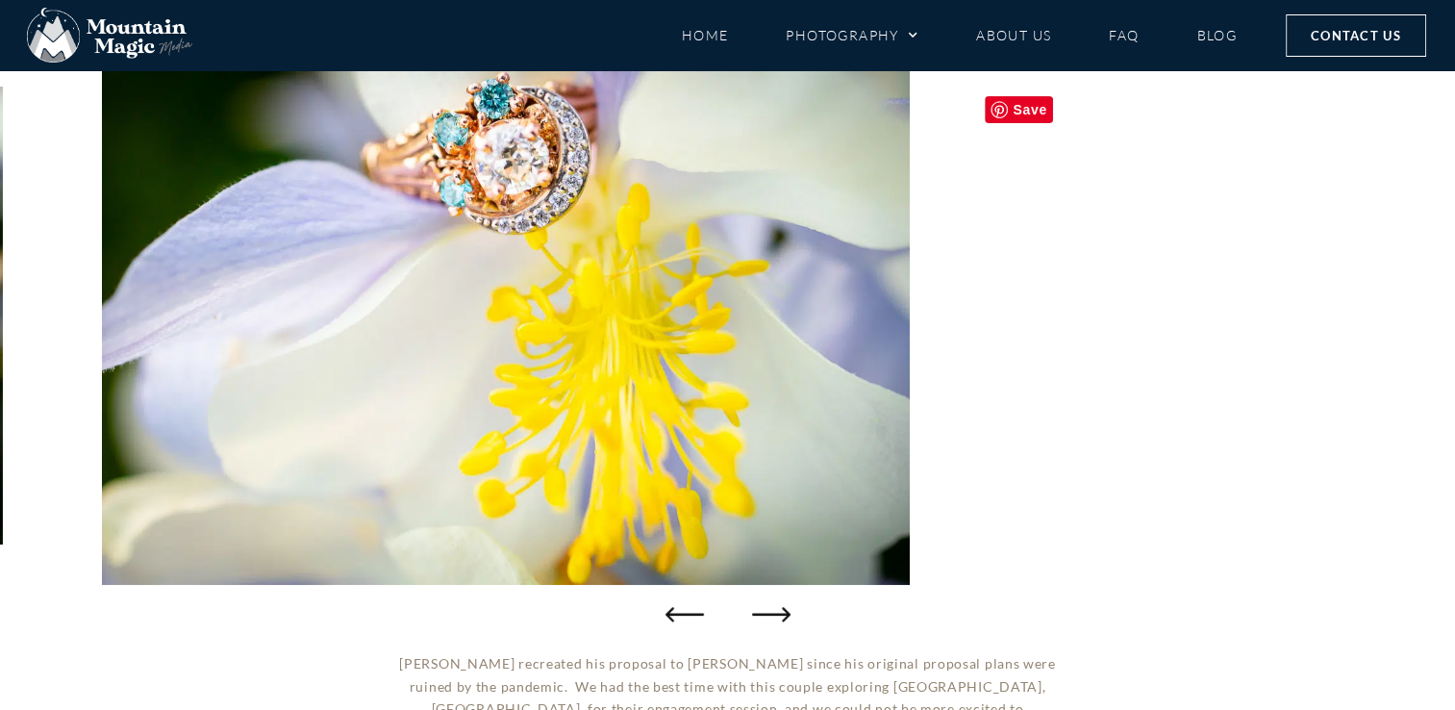
scroll to position [350, 0]
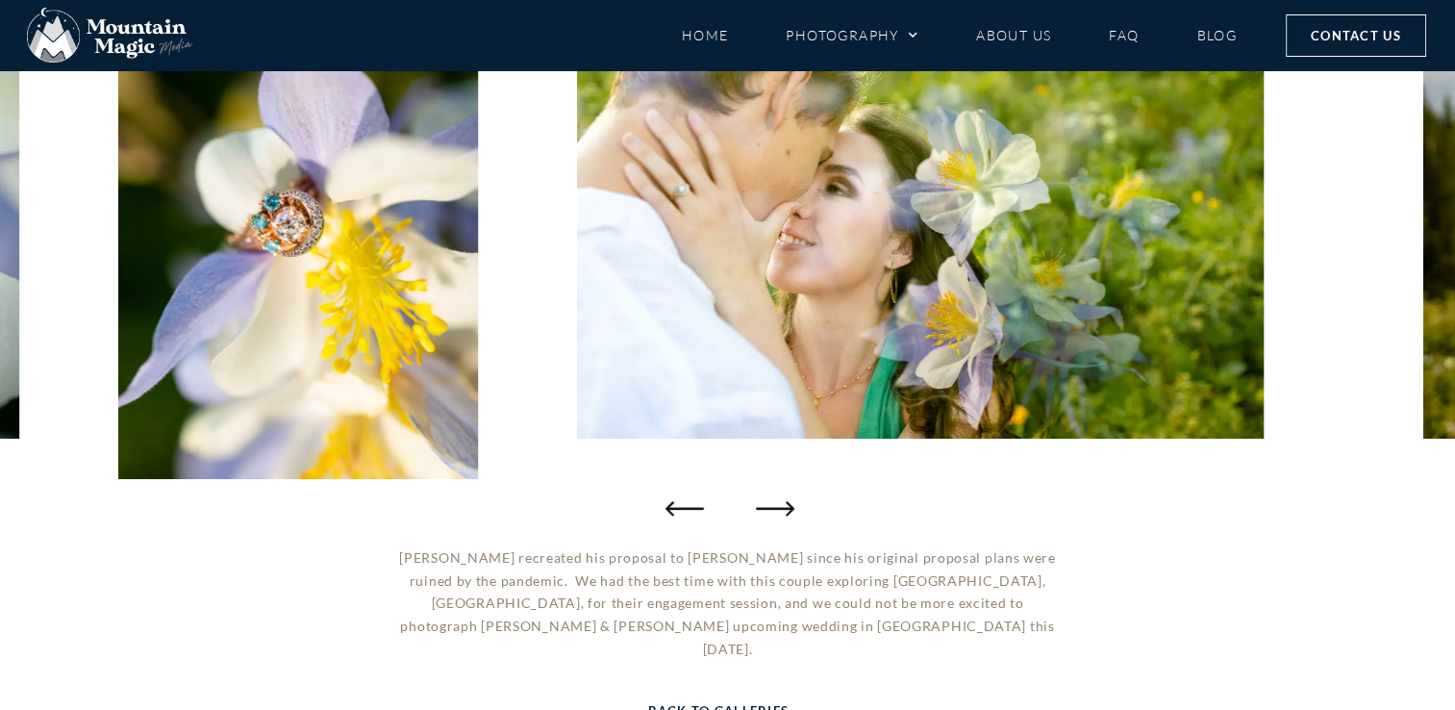
click at [765, 513] on icon "Next slide" at bounding box center [775, 507] width 38 height 38
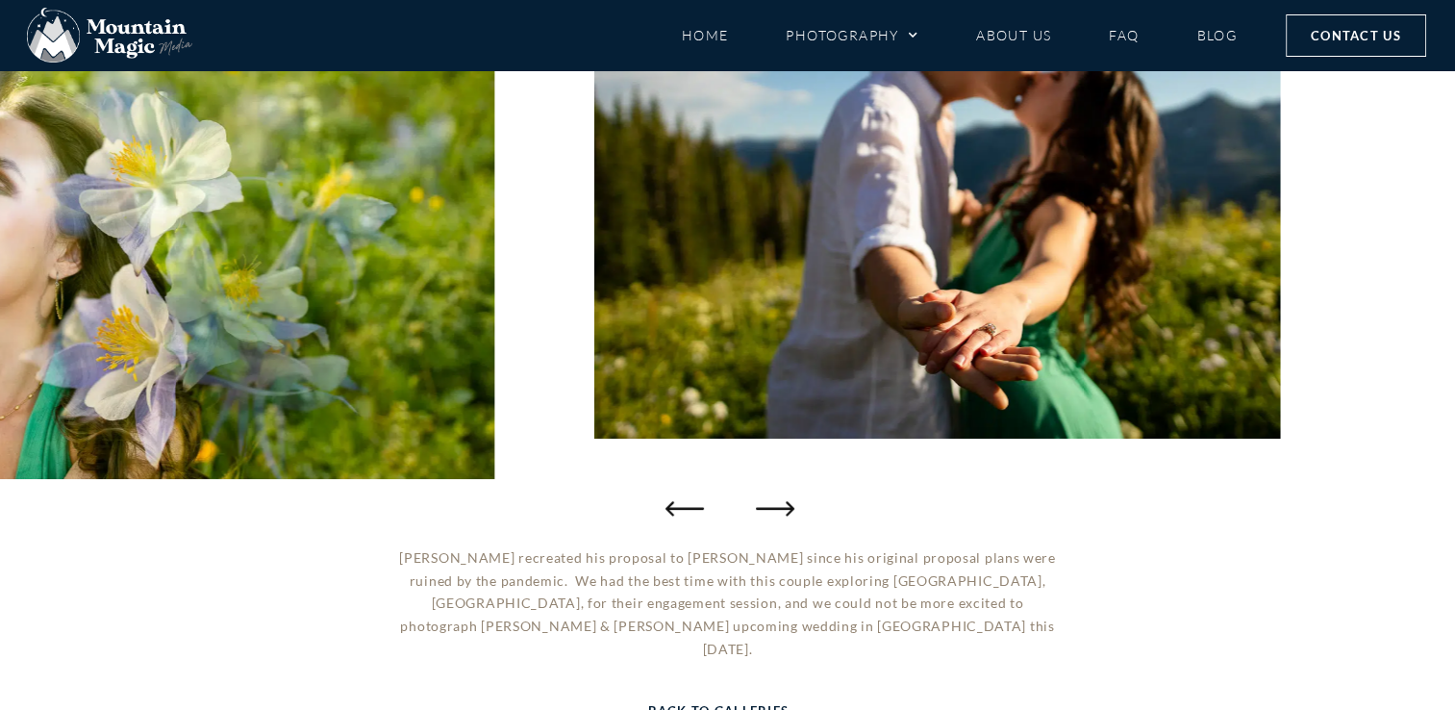
click at [765, 513] on icon "Next slide" at bounding box center [775, 507] width 38 height 38
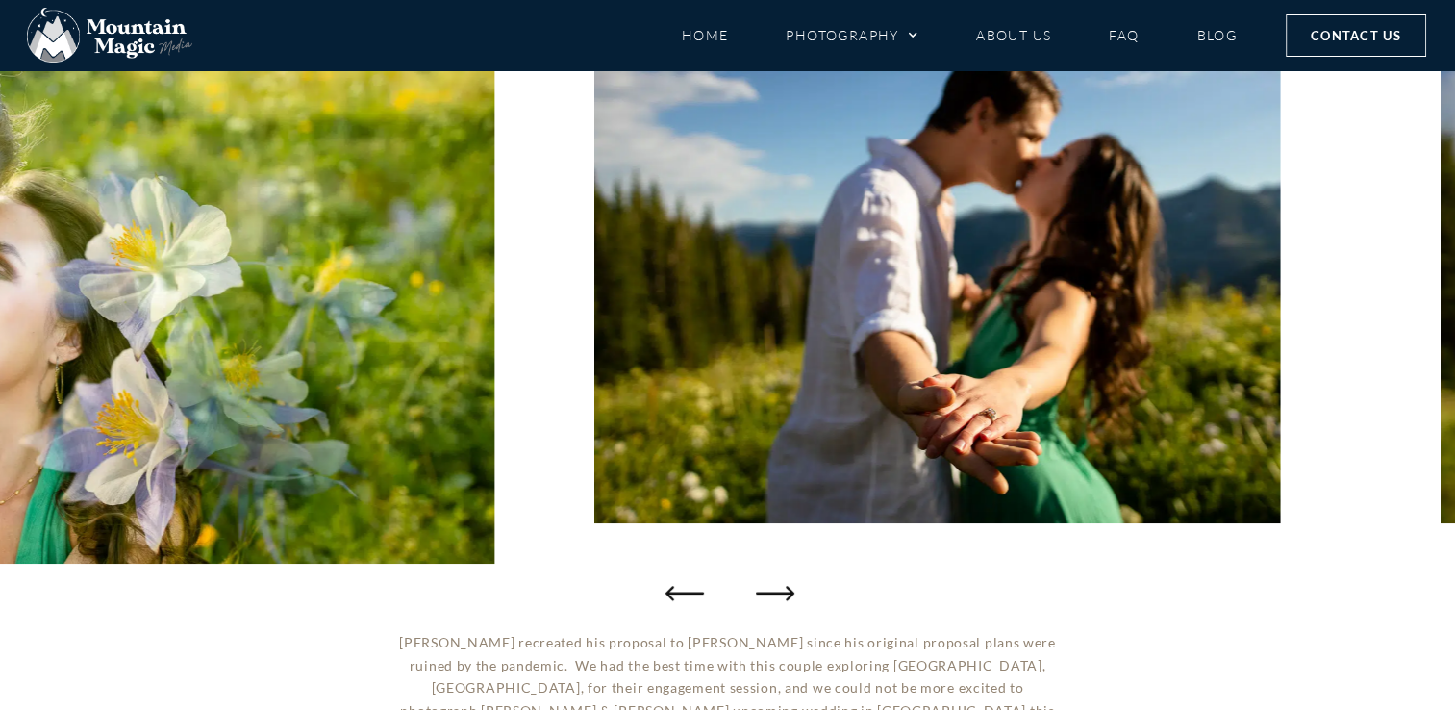
scroll to position [212, 0]
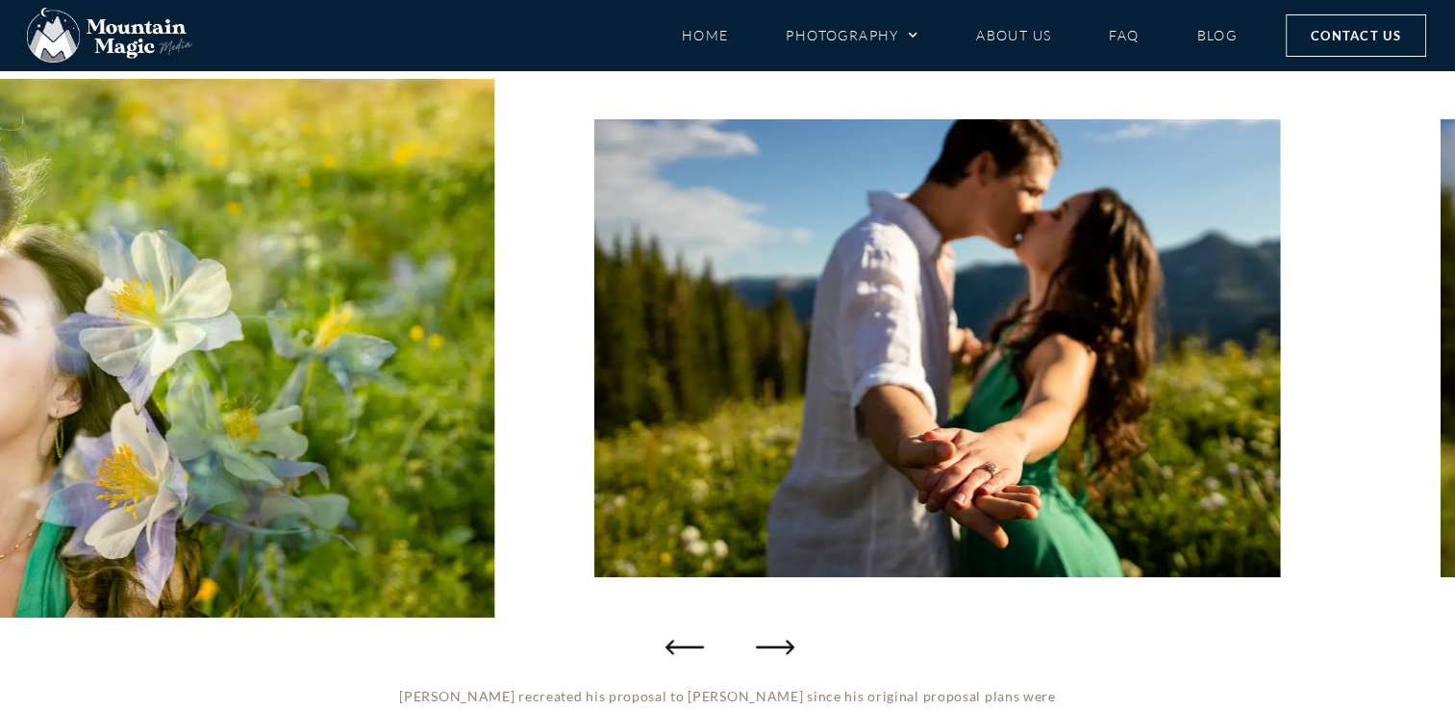
click at [772, 645] on icon "Next slide" at bounding box center [775, 646] width 38 height 14
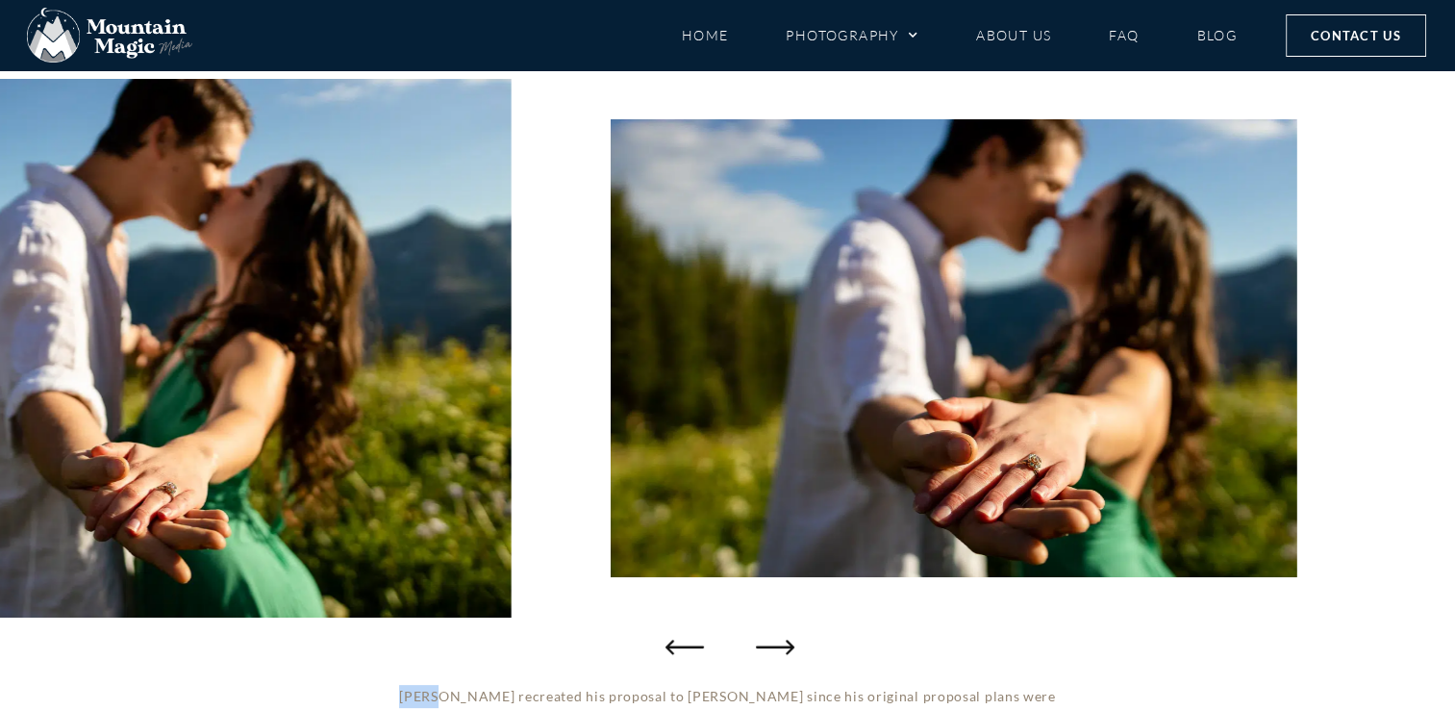
click at [772, 645] on icon "Next slide" at bounding box center [775, 646] width 38 height 14
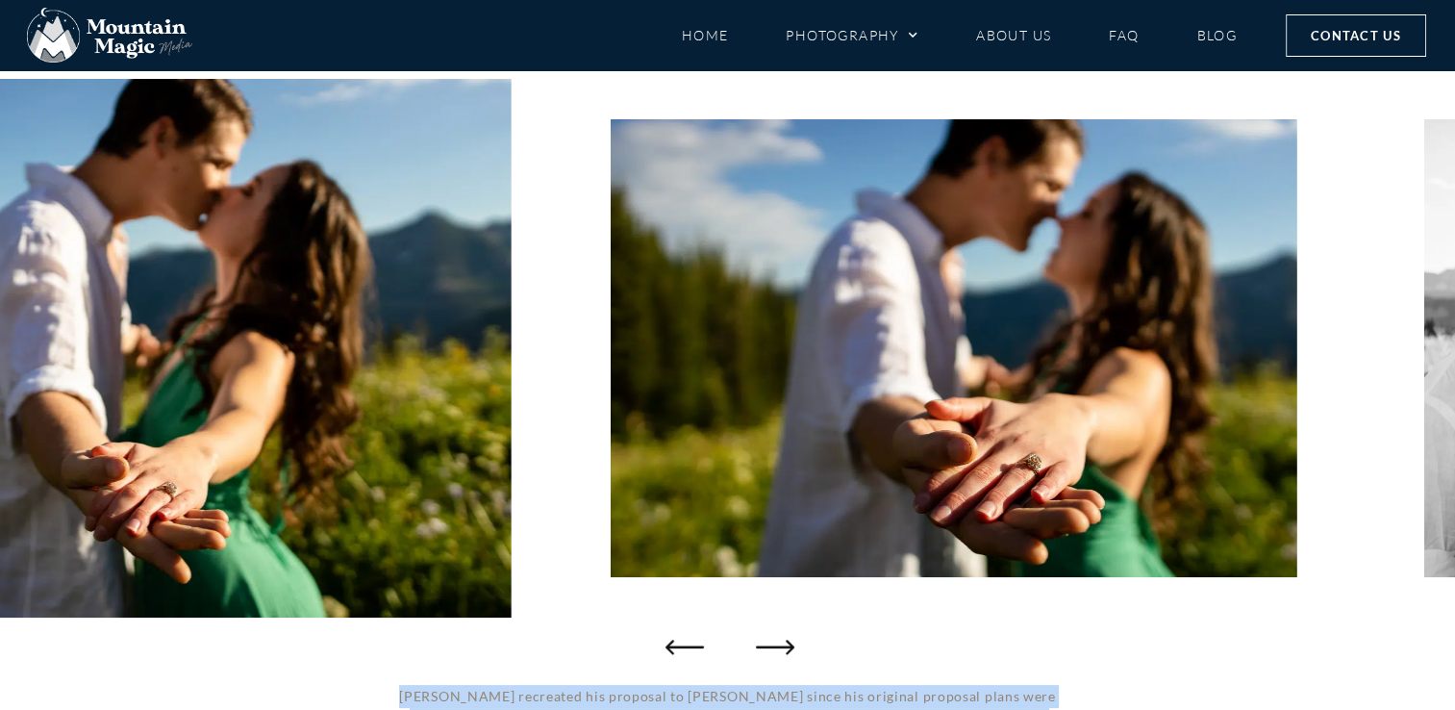
click at [772, 645] on icon "Next slide" at bounding box center [775, 646] width 38 height 38
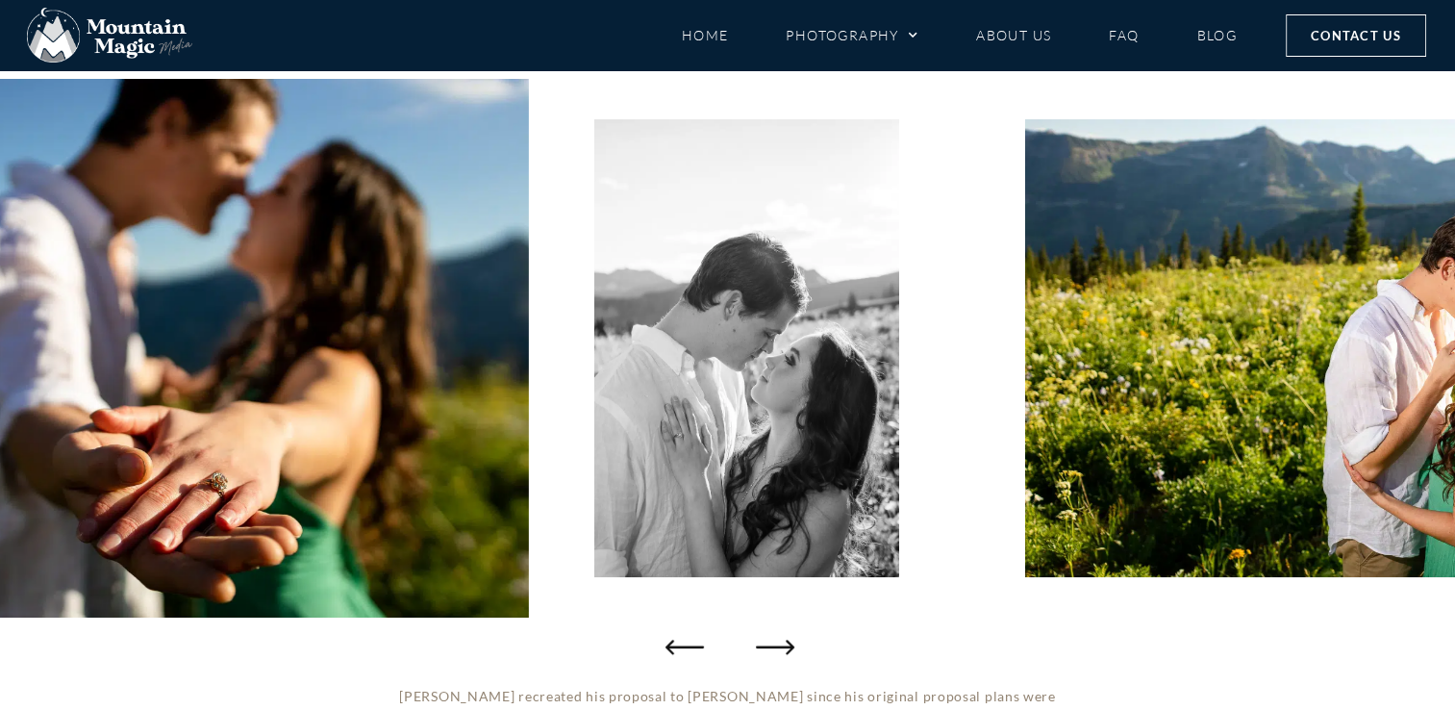
click at [772, 645] on icon "Next slide" at bounding box center [775, 646] width 38 height 38
click at [772, 645] on icon "Next slide" at bounding box center [775, 646] width 38 height 14
